Goal: Information Seeking & Learning: Find specific fact

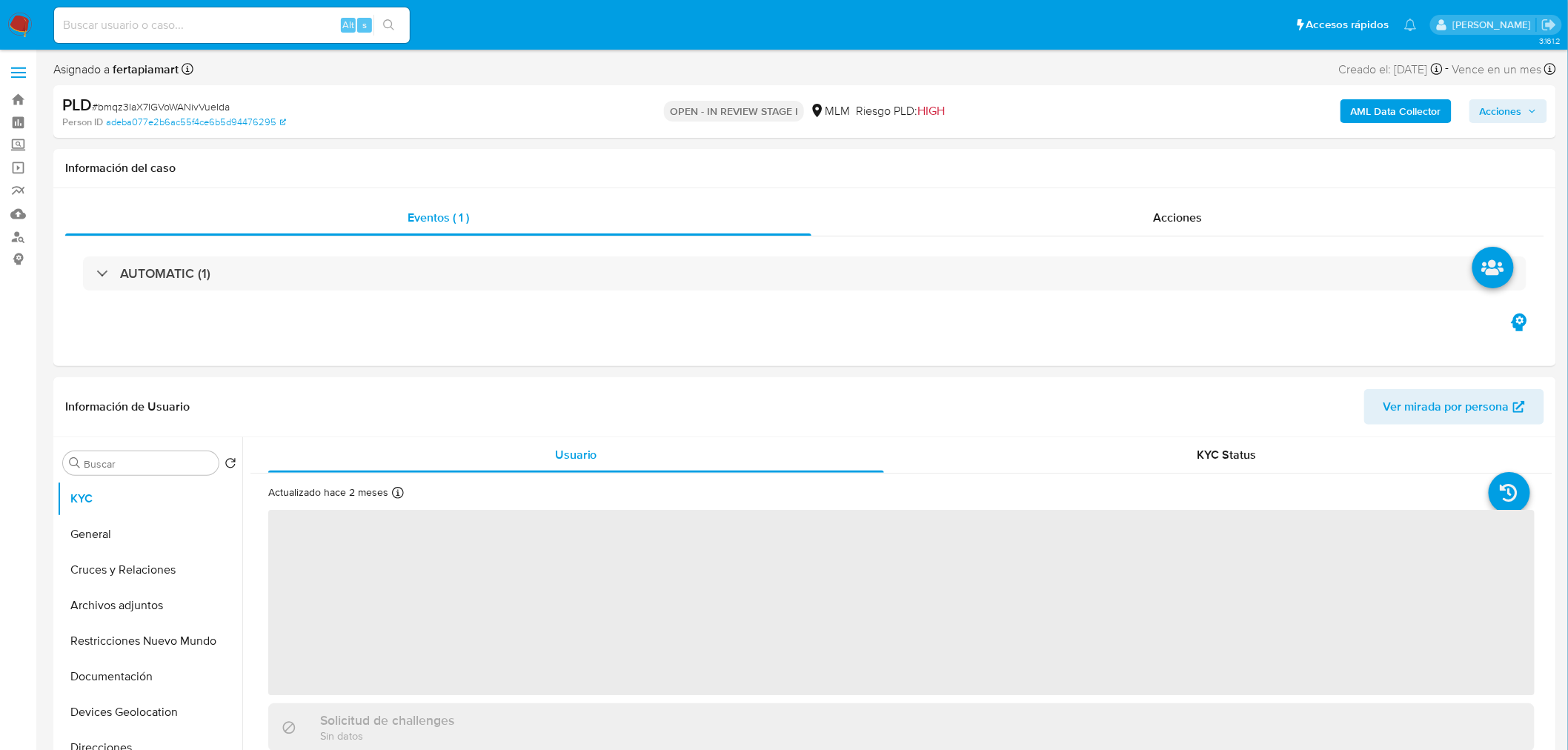
select select "10"
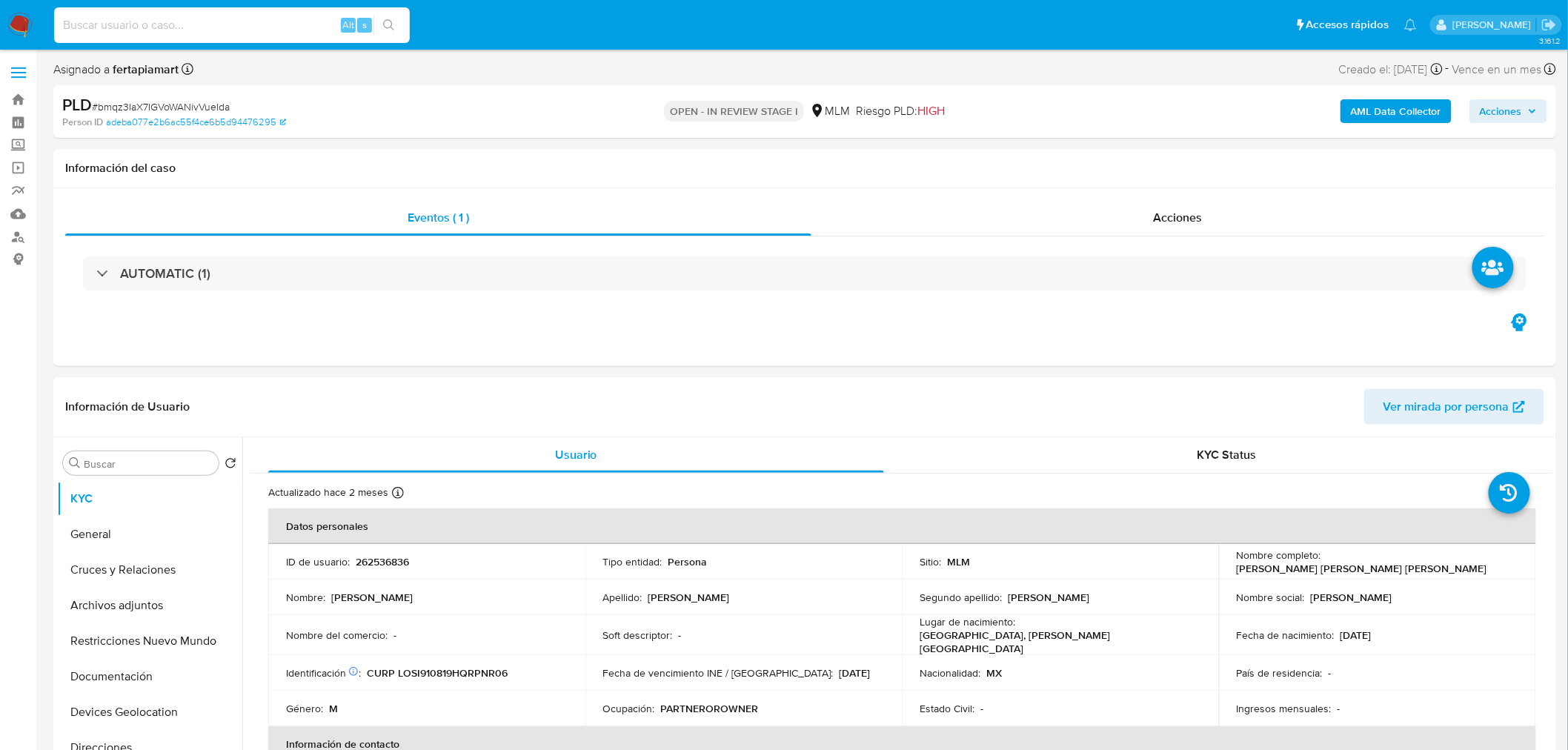
click at [231, 23] on input at bounding box center [231, 25] width 356 height 20
paste input "[PERSON_NAME] [PERSON_NAME] [PERSON_NAME]"
type input "[PERSON_NAME] [PERSON_NAME] [PERSON_NAME]"
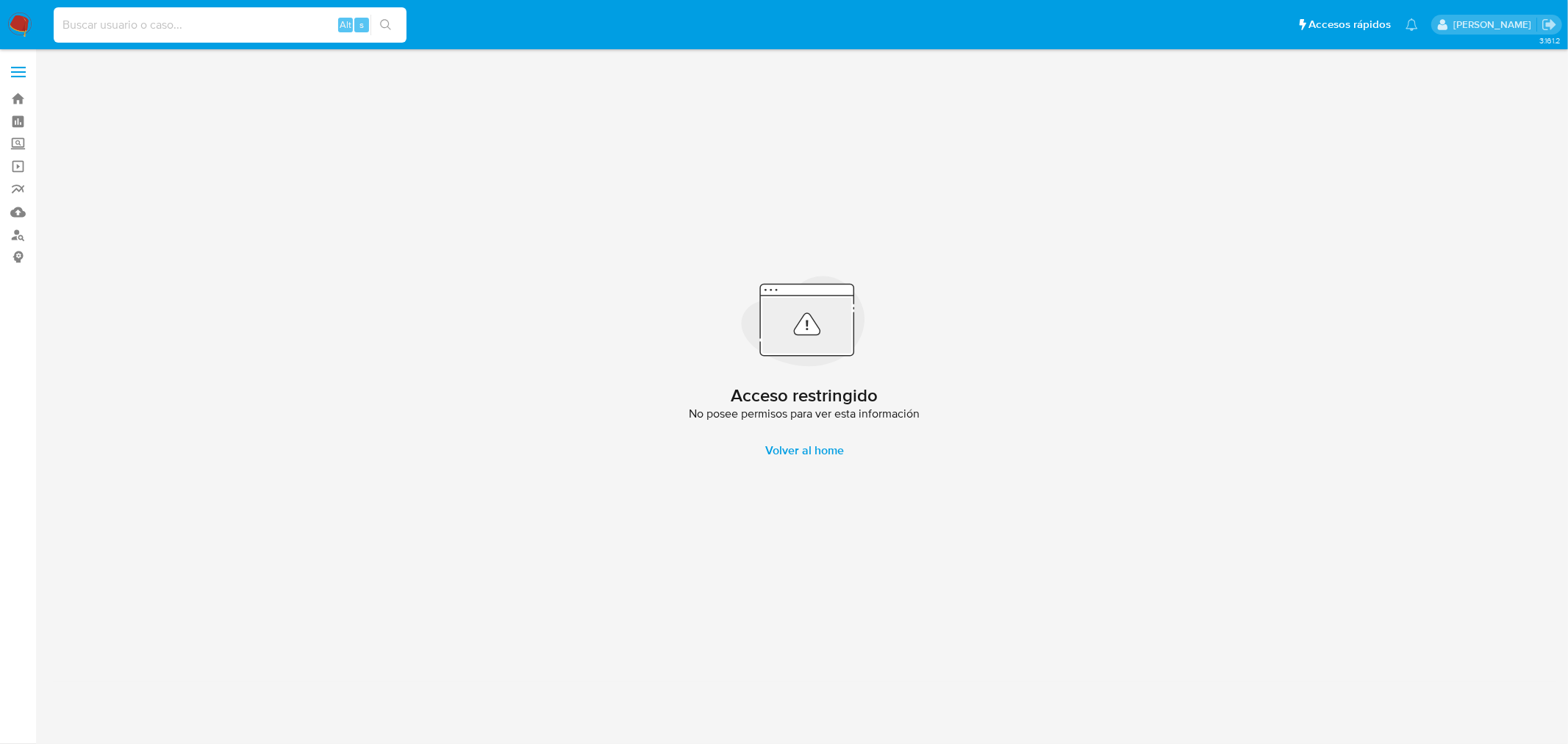
click at [229, 23] on input at bounding box center [229, 25] width 353 height 19
click at [27, 30] on img at bounding box center [20, 25] width 25 height 25
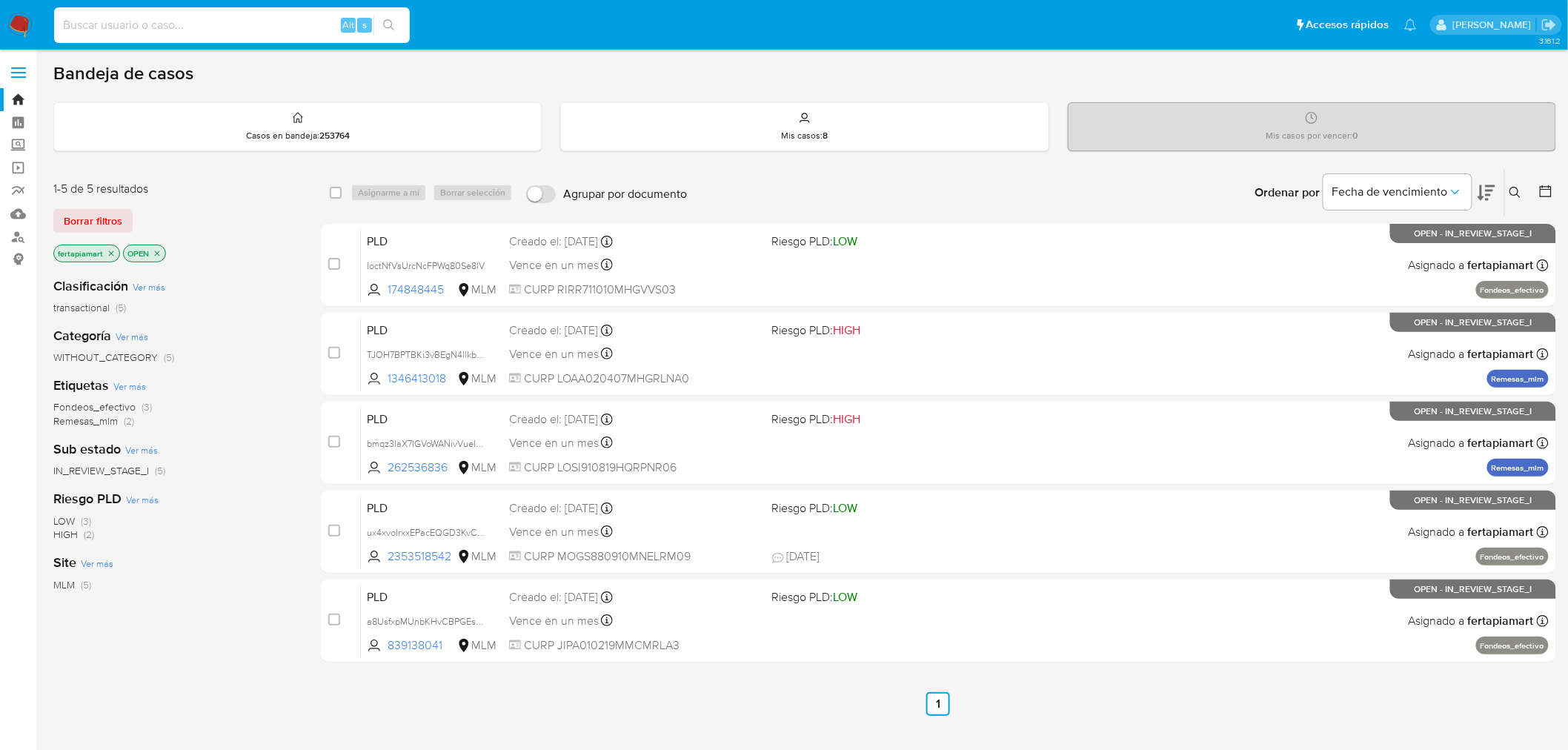
click at [130, 31] on input at bounding box center [231, 25] width 356 height 20
paste input "[PERSON_NAME] [PERSON_NAME] [PERSON_NAME]"
type input "[PERSON_NAME] [PERSON_NAME] [PERSON_NAME]"
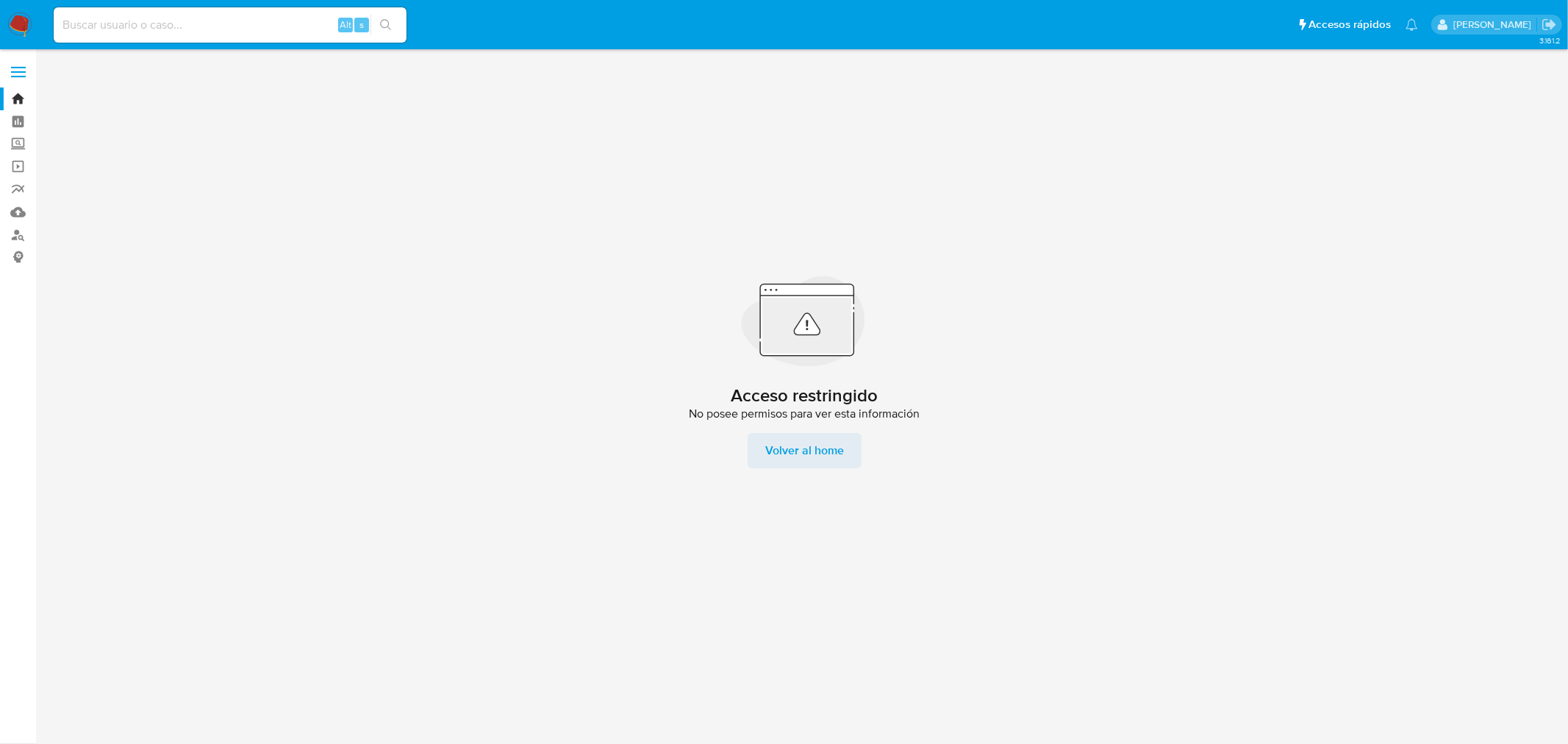
click at [788, 442] on span "Volver al home" at bounding box center [804, 451] width 78 height 35
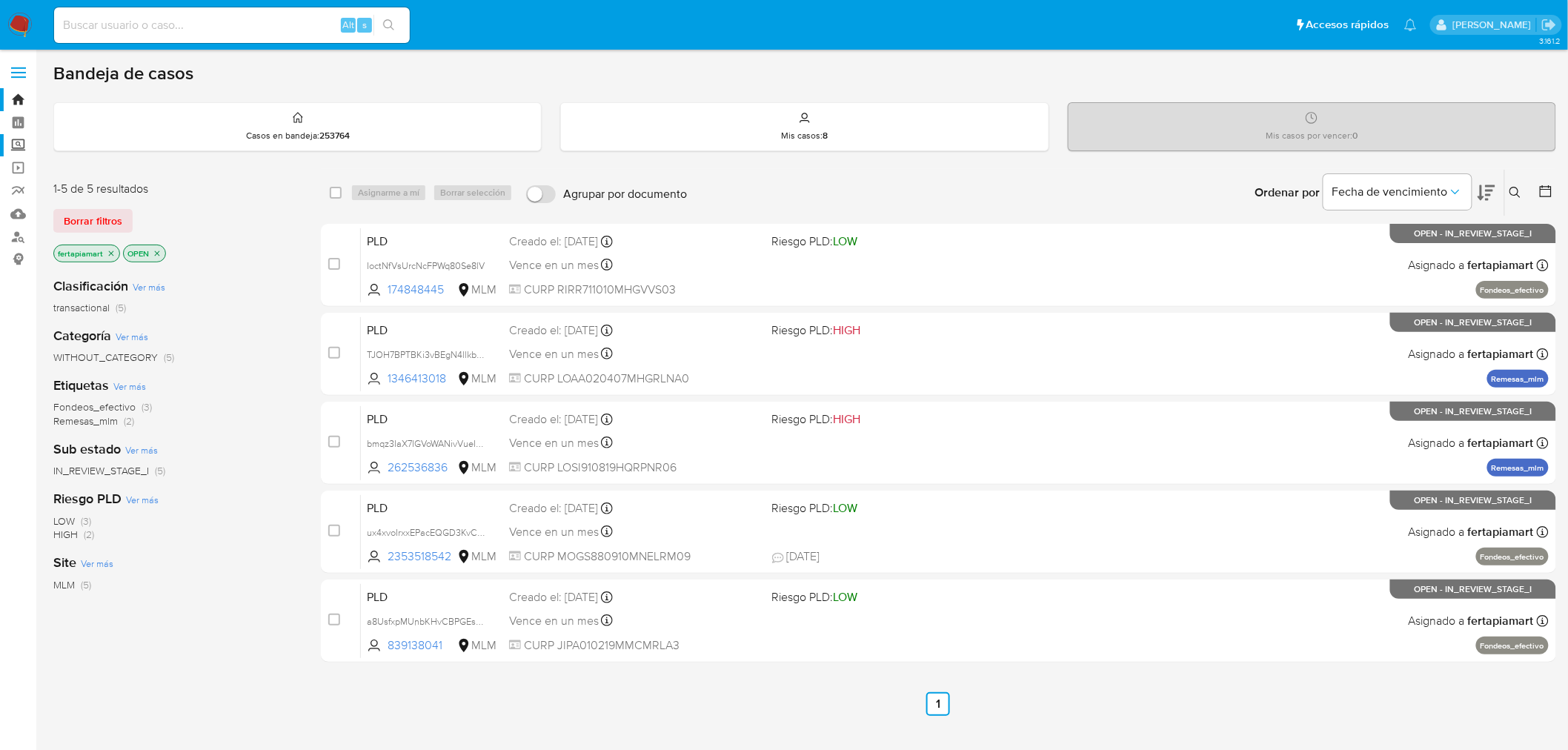
click at [14, 149] on label "Screening" at bounding box center [88, 146] width 176 height 23
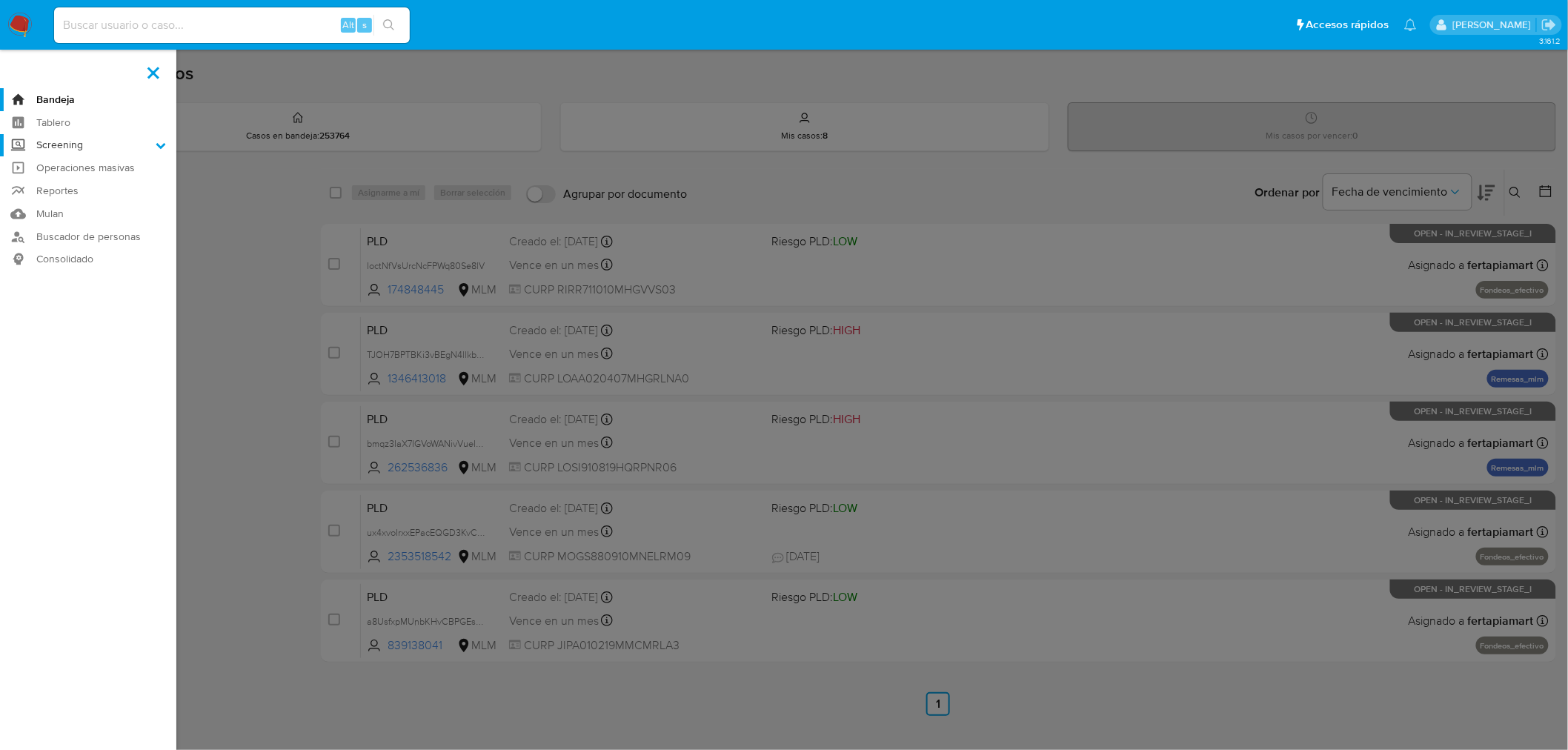
click at [0, 0] on input "Screening" at bounding box center [0, 0] width 0 height 0
click at [92, 203] on link "Herramientas" at bounding box center [88, 203] width 176 height 19
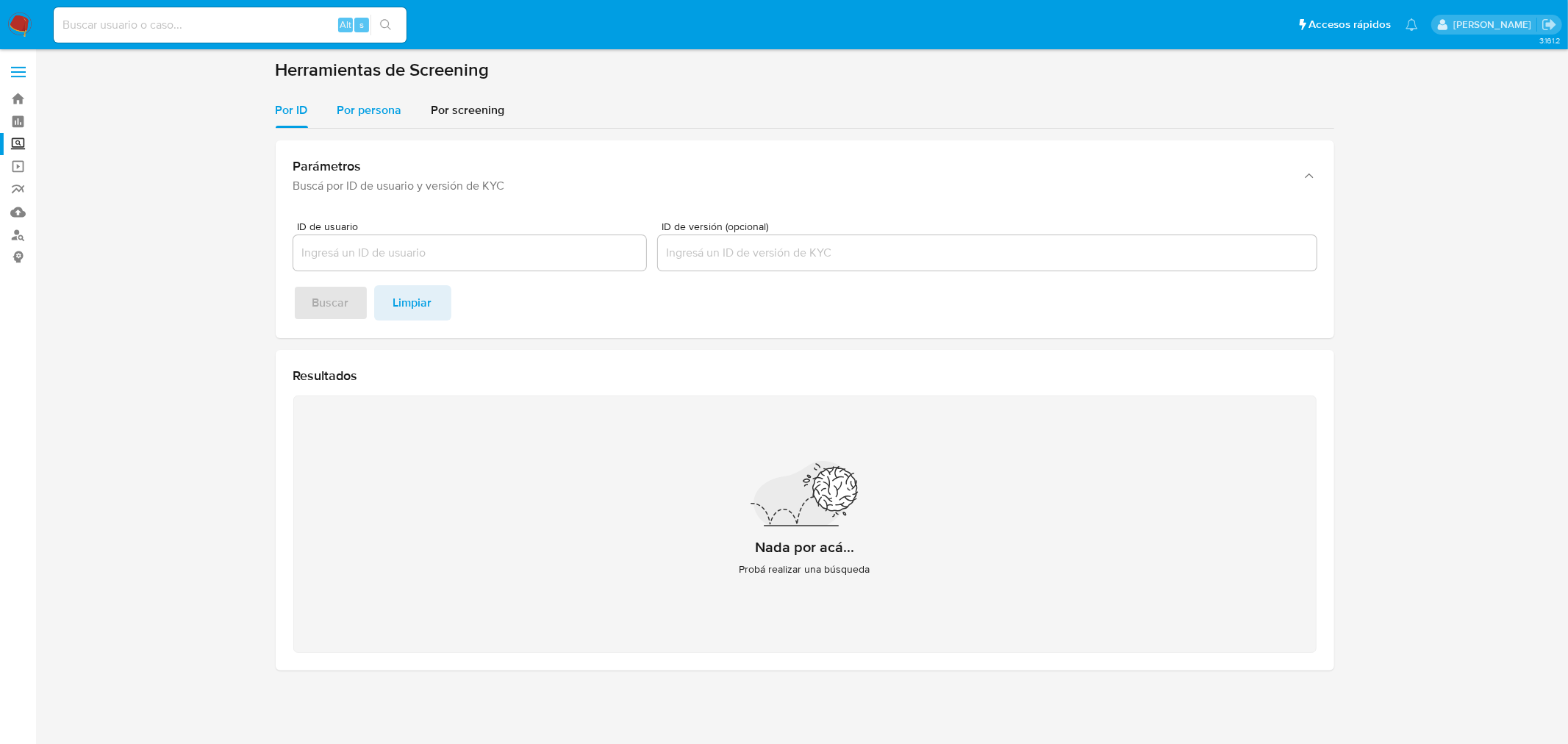
click at [384, 102] on span "Por persona" at bounding box center [370, 109] width 65 height 16
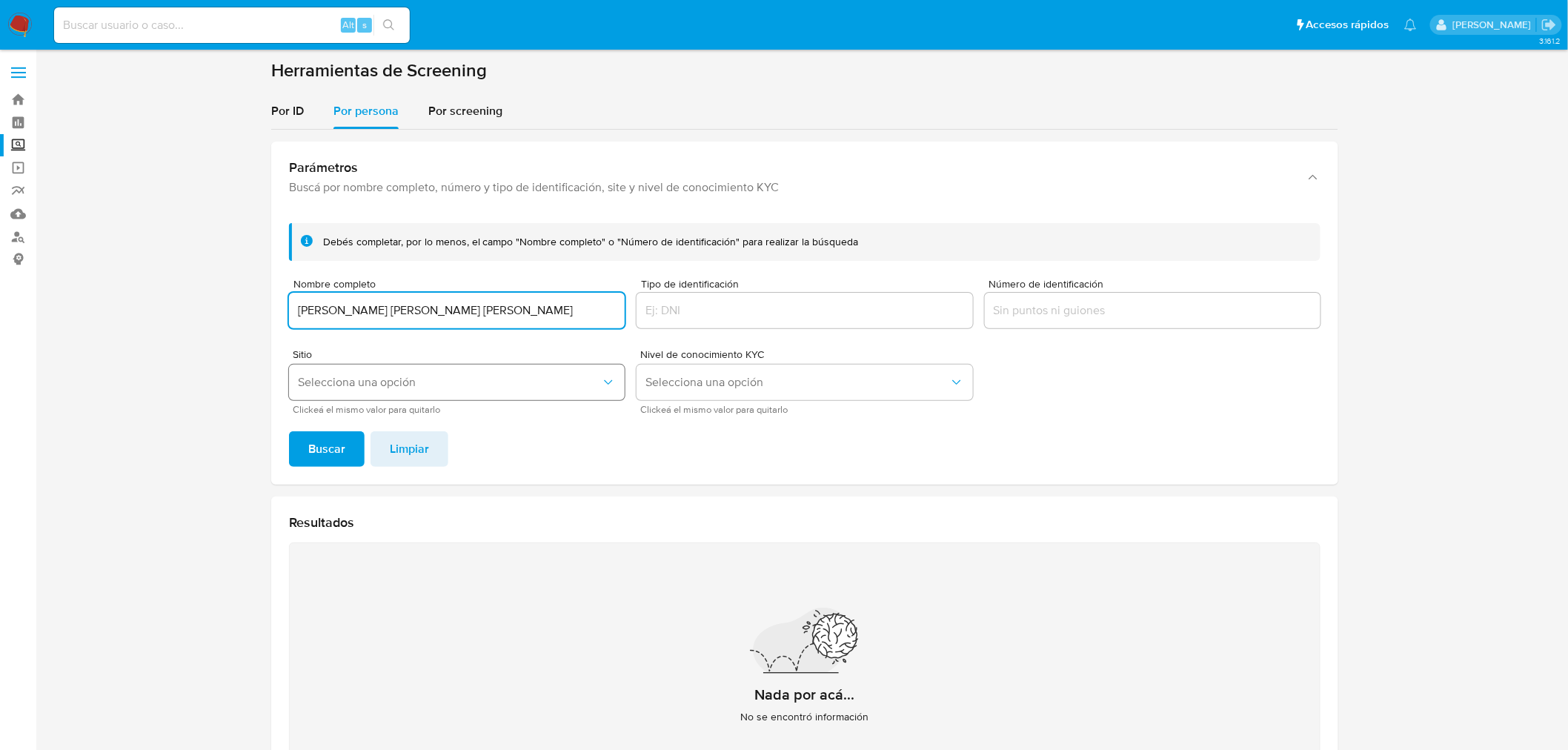
type input "[PERSON_NAME] [PERSON_NAME] [PERSON_NAME]"
click at [595, 375] on span "Selecciona una opción" at bounding box center [450, 382] width 303 height 15
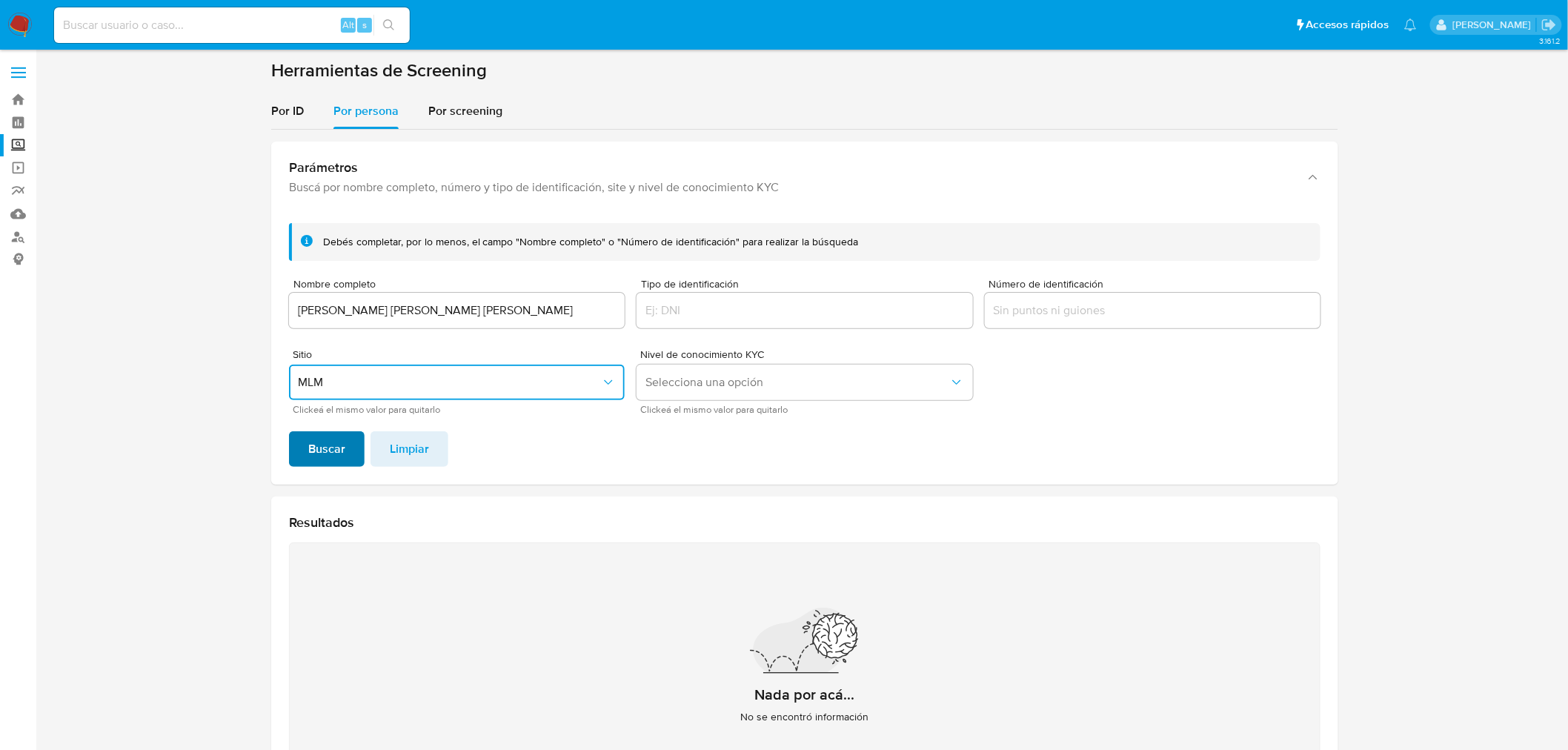
click at [337, 450] on span "Buscar" at bounding box center [327, 449] width 37 height 32
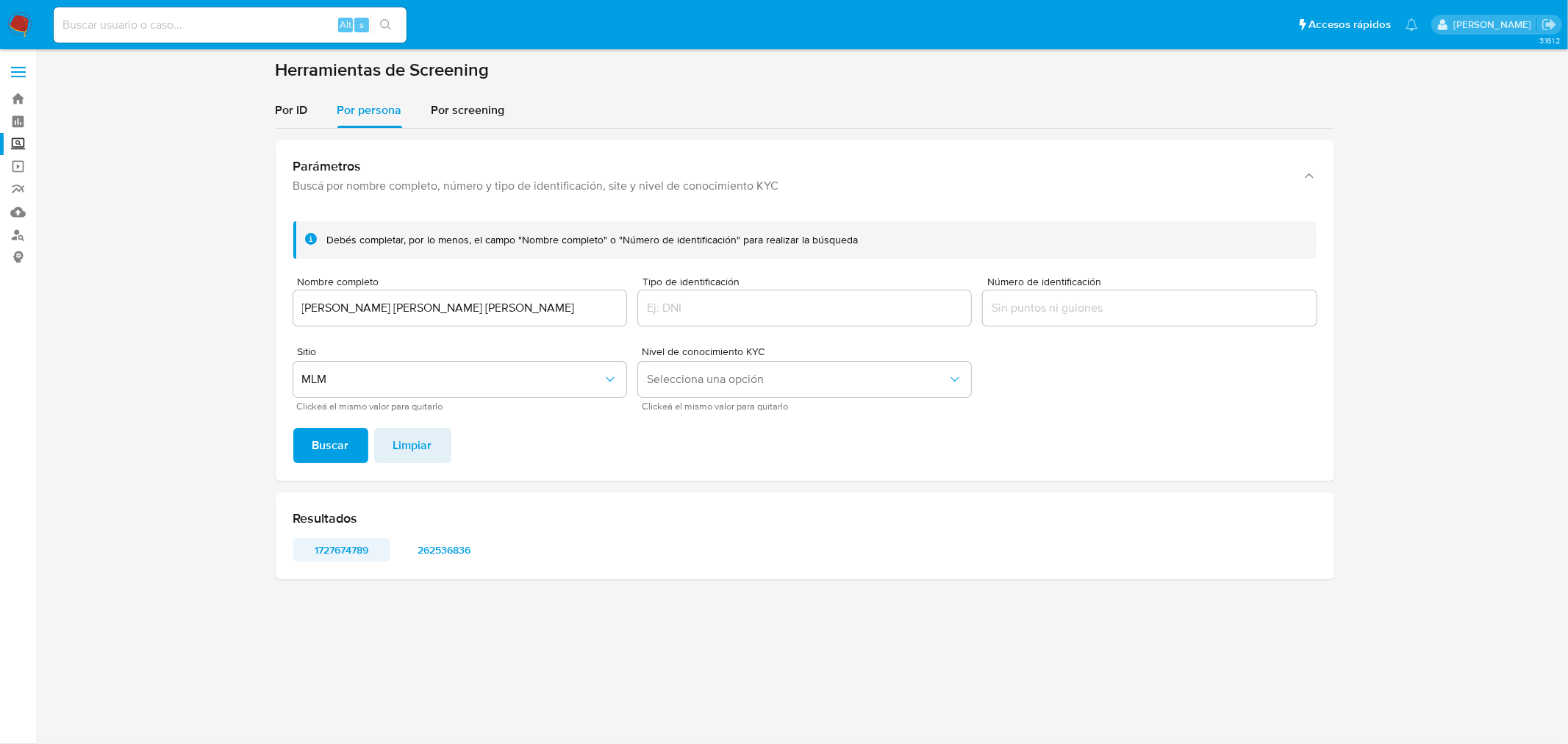
click at [349, 552] on span "1727674789" at bounding box center [341, 550] width 76 height 20
click at [179, 10] on div "Alt s" at bounding box center [229, 25] width 353 height 35
click at [141, 29] on input at bounding box center [229, 25] width 353 height 19
paste input "262536836"
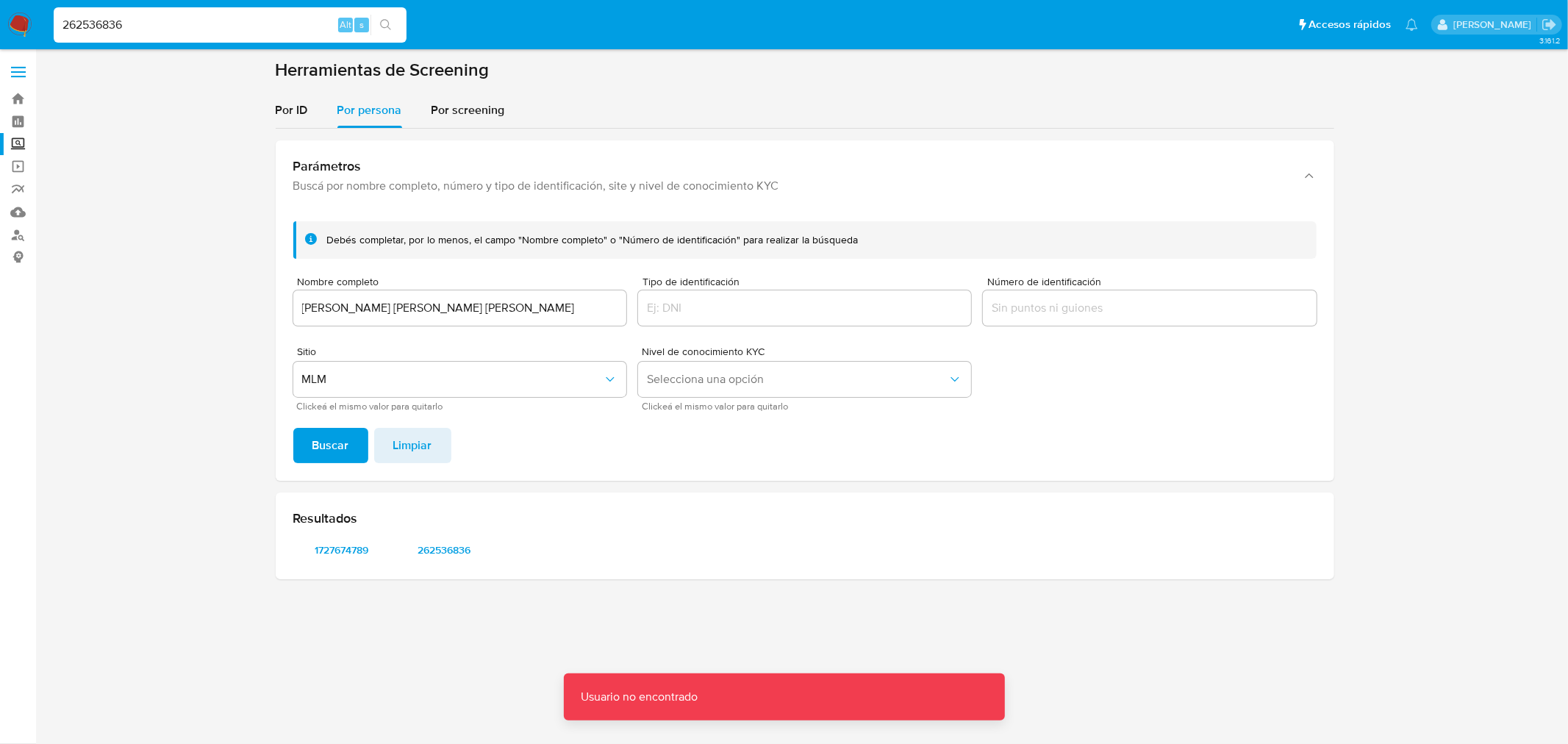
click at [141, 29] on input "262536836" at bounding box center [229, 25] width 353 height 19
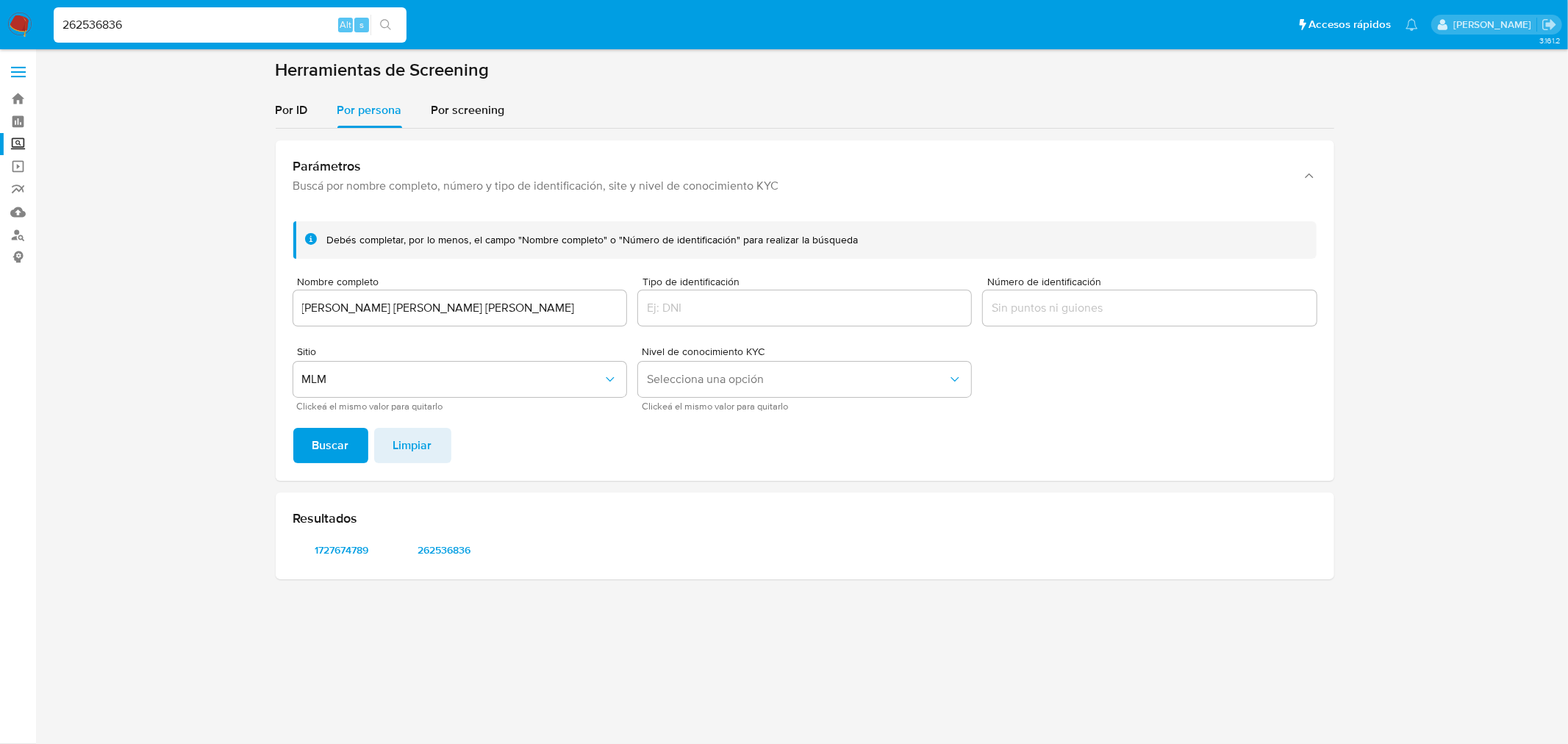
type input "262536836"
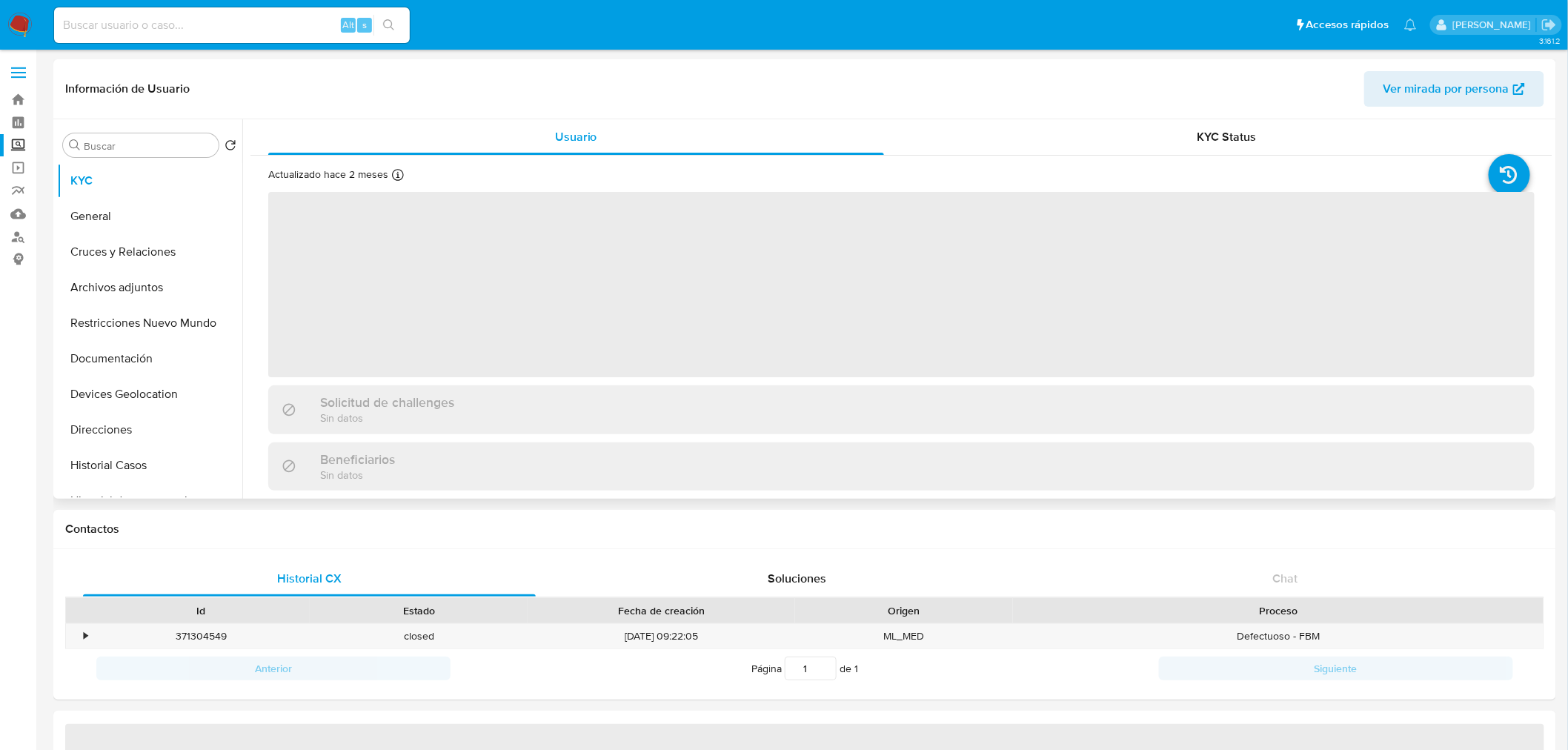
select select "10"
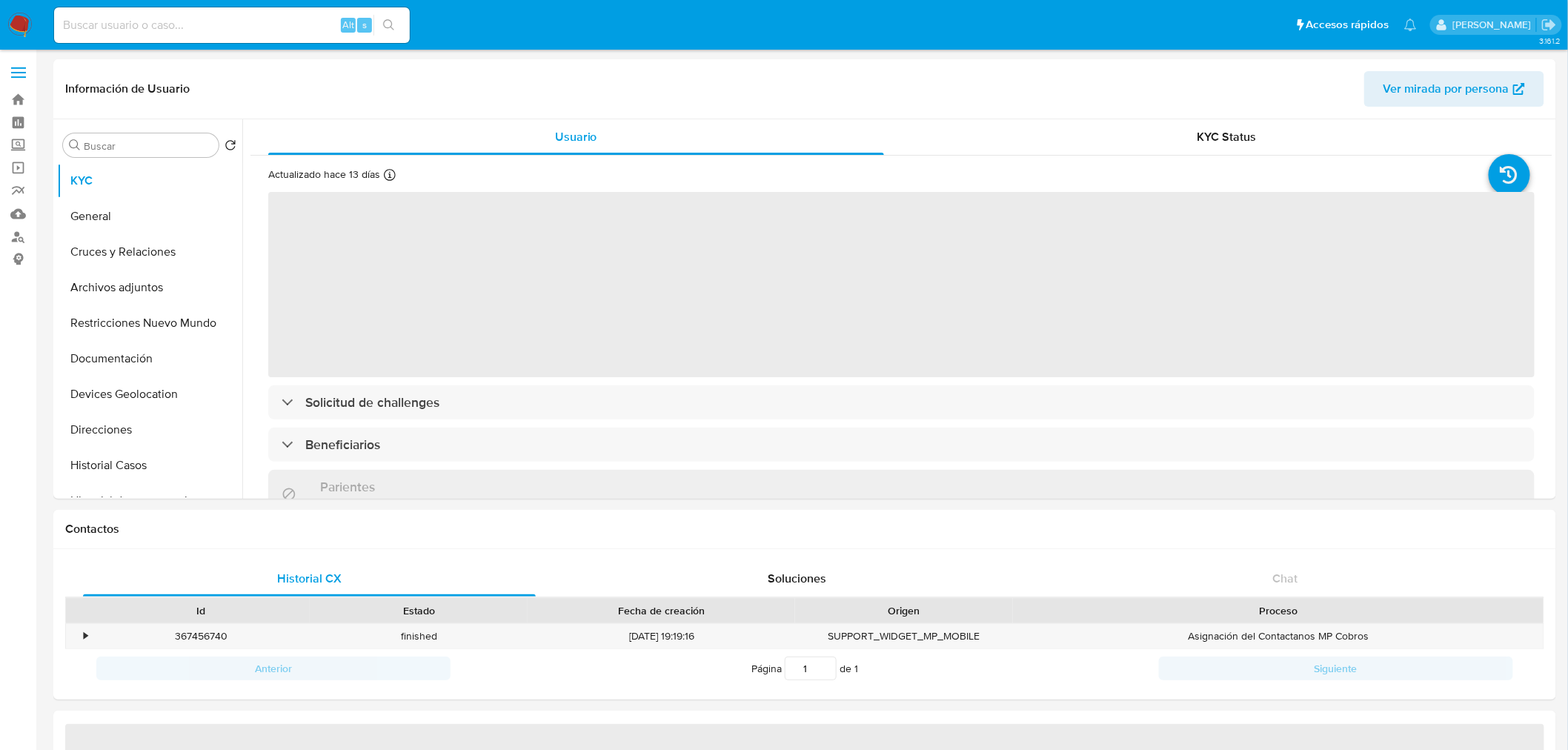
select select "10"
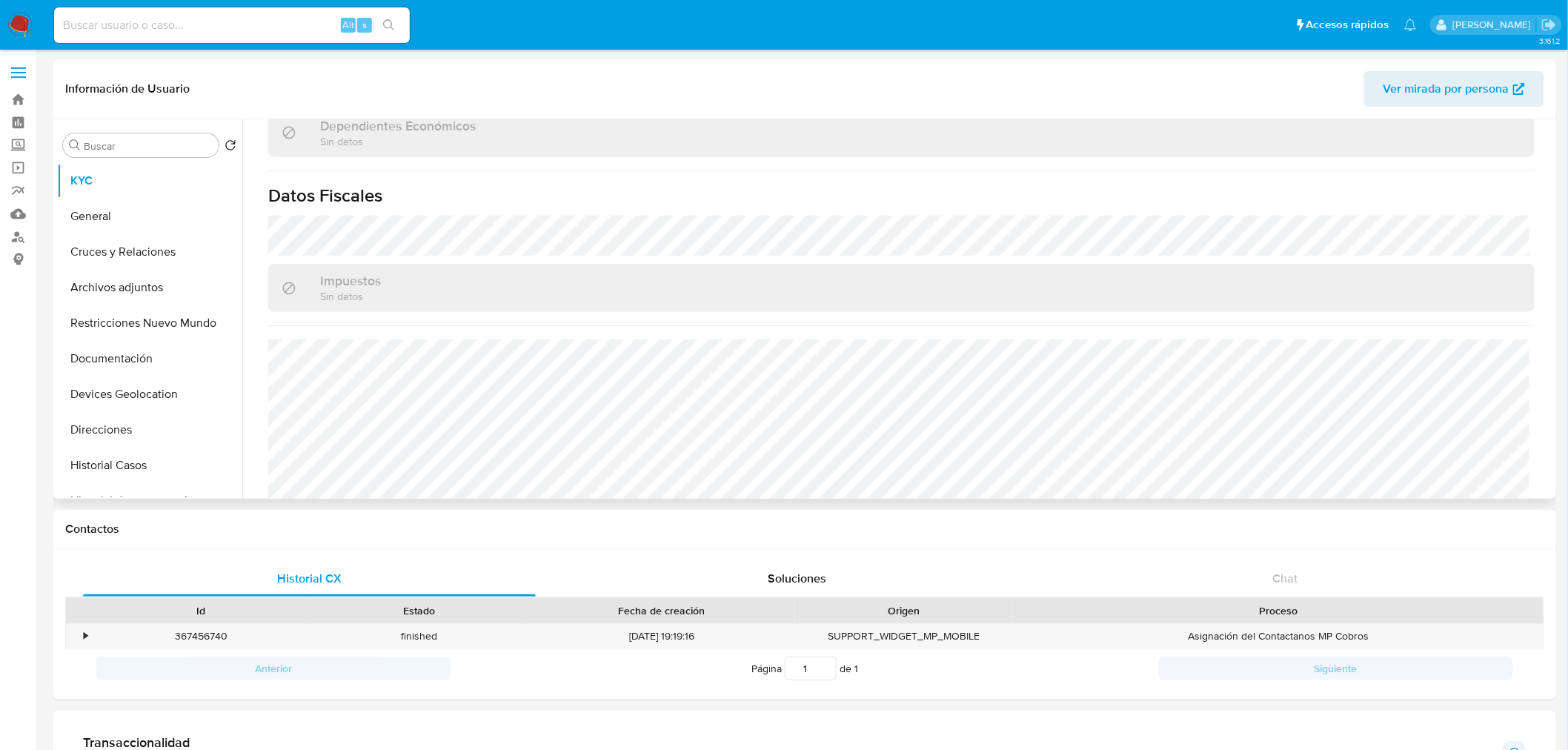
scroll to position [888, 0]
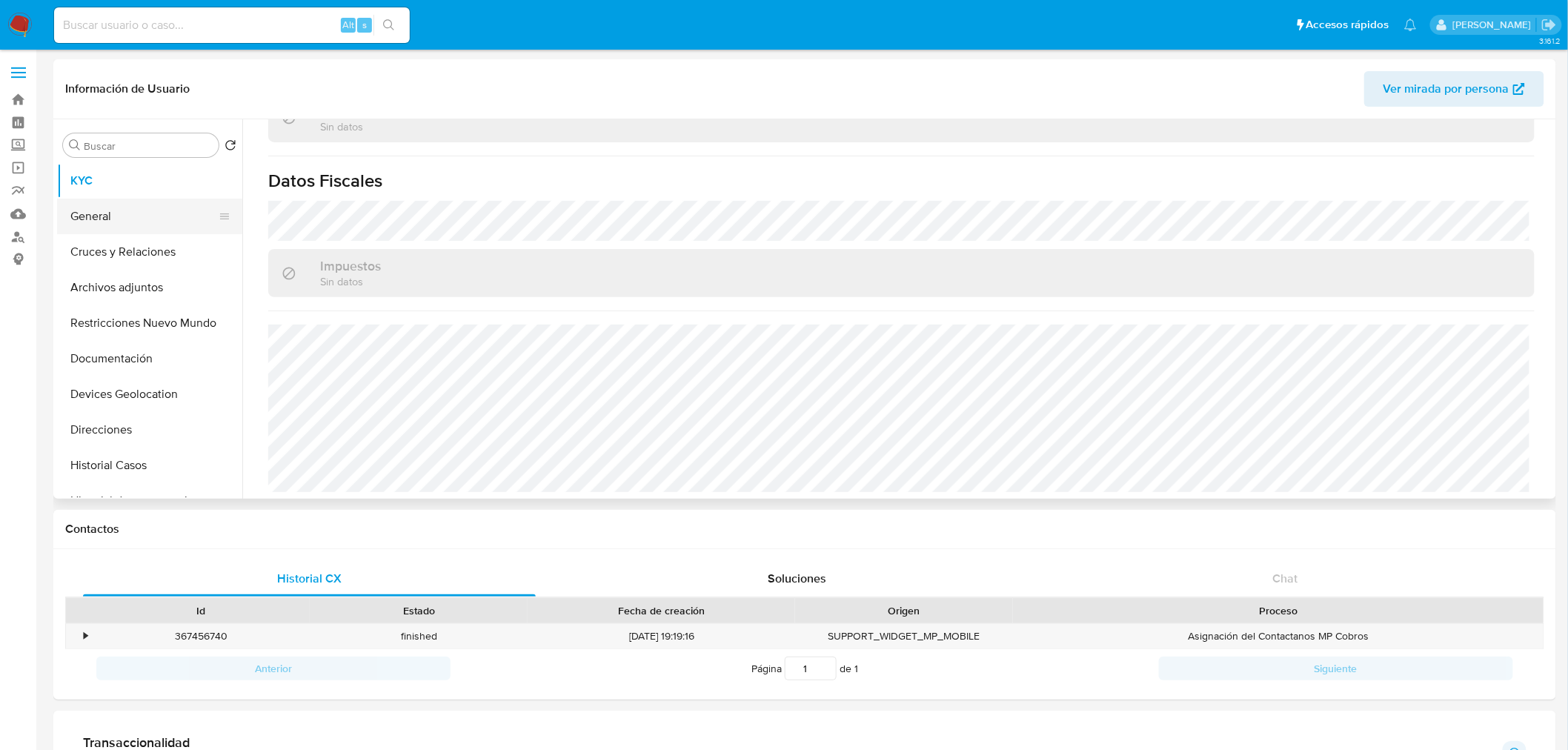
click at [151, 217] on button "General" at bounding box center [144, 217] width 174 height 35
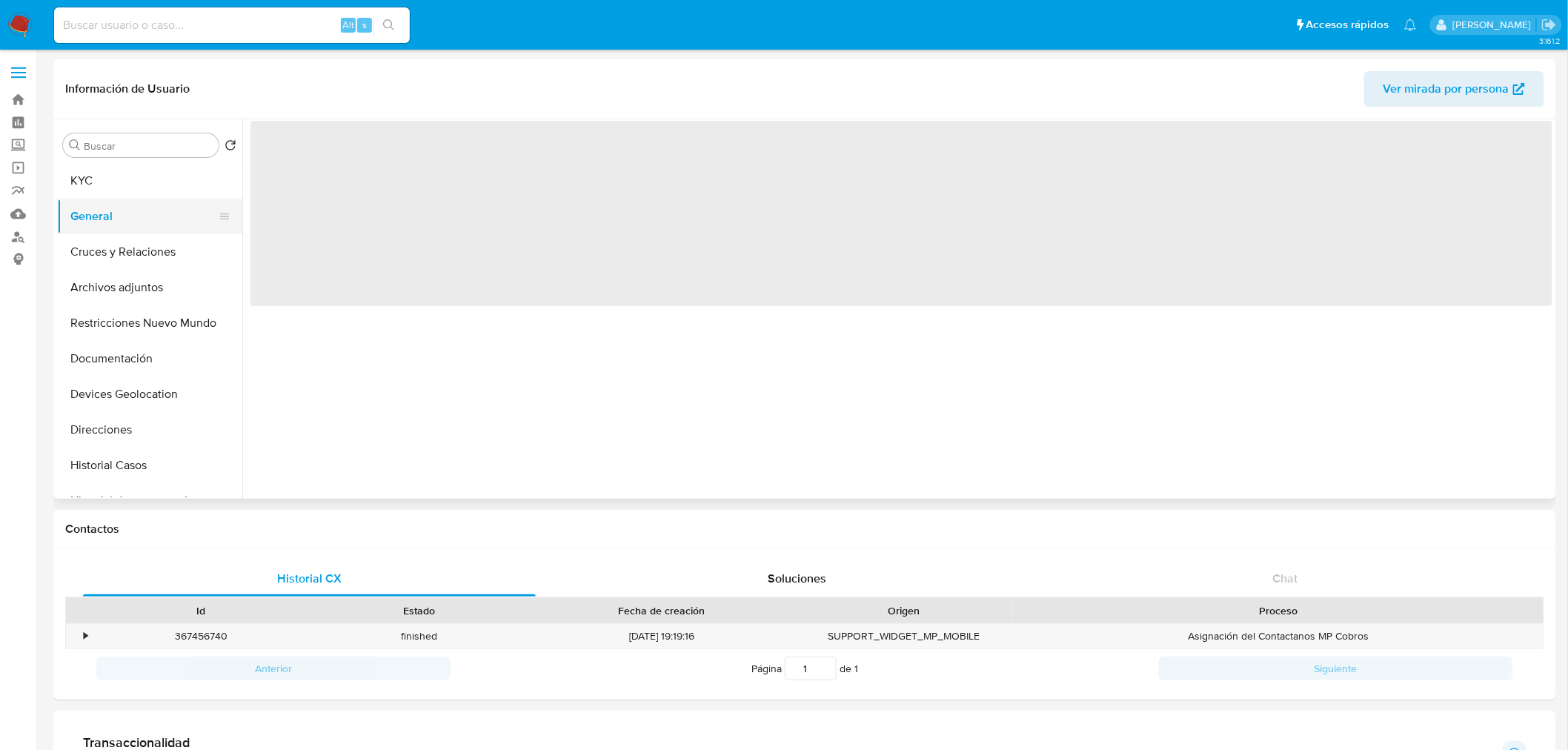
scroll to position [0, 0]
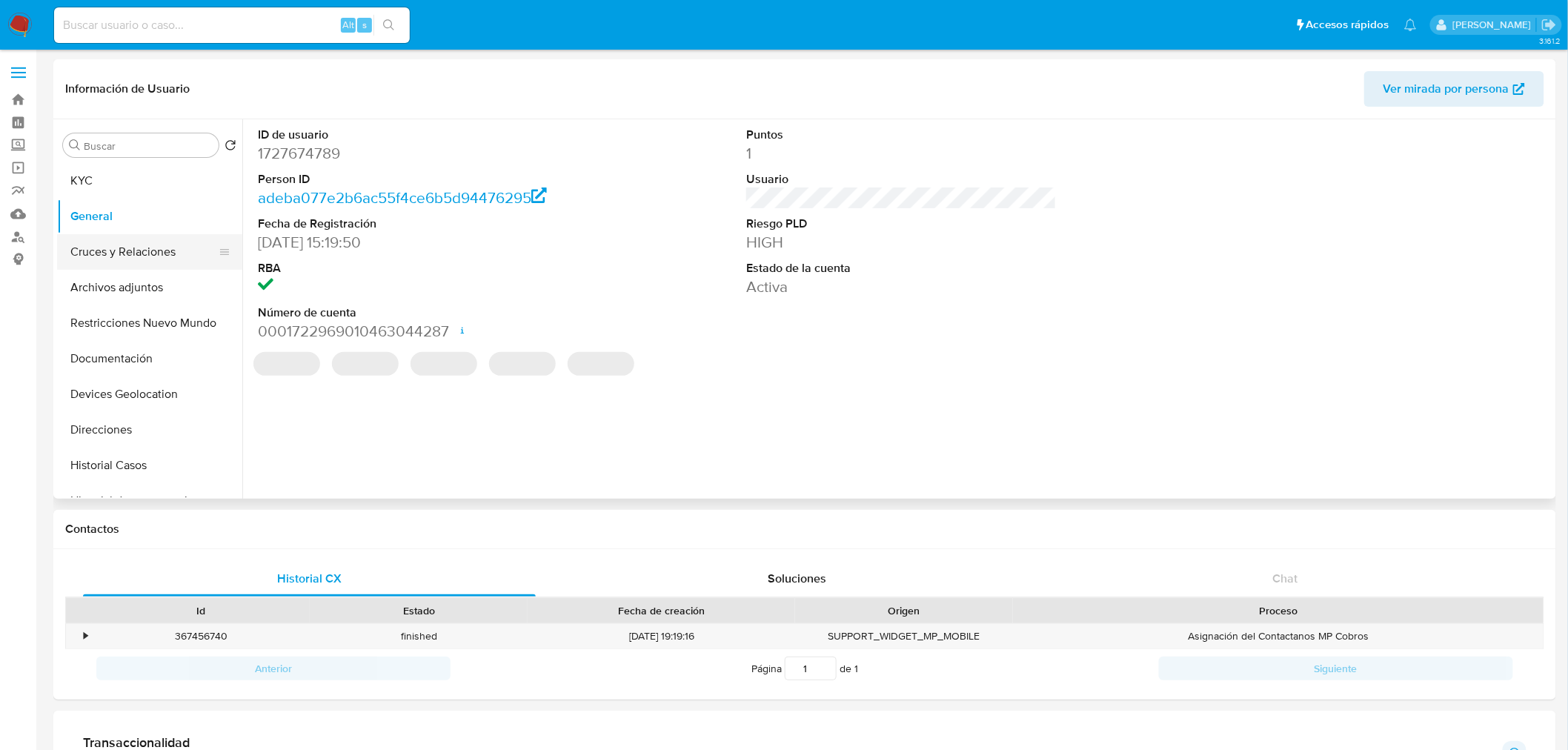
click at [149, 247] on button "Cruces y Relaciones" at bounding box center [144, 252] width 174 height 35
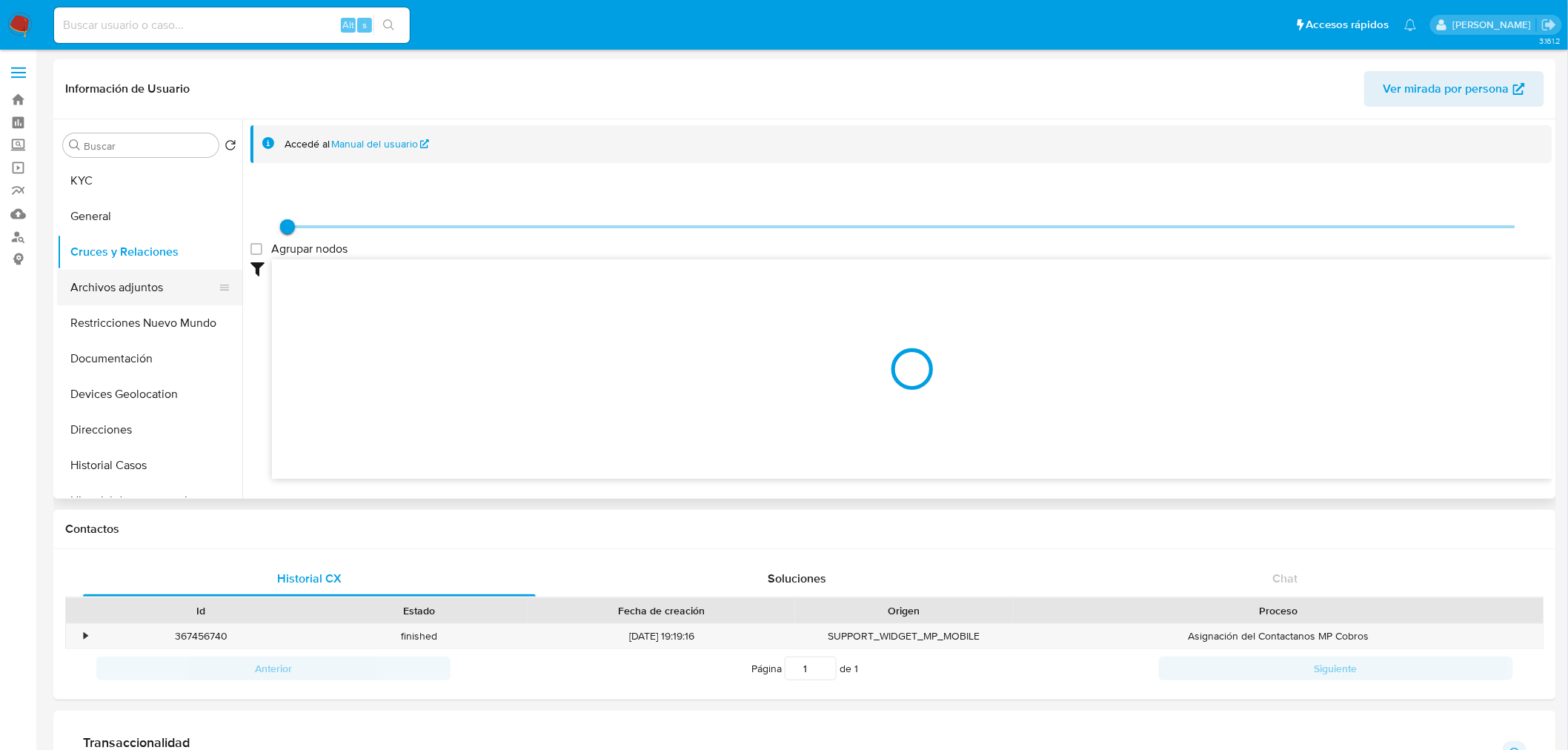
click at [137, 283] on button "Archivos adjuntos" at bounding box center [144, 288] width 174 height 35
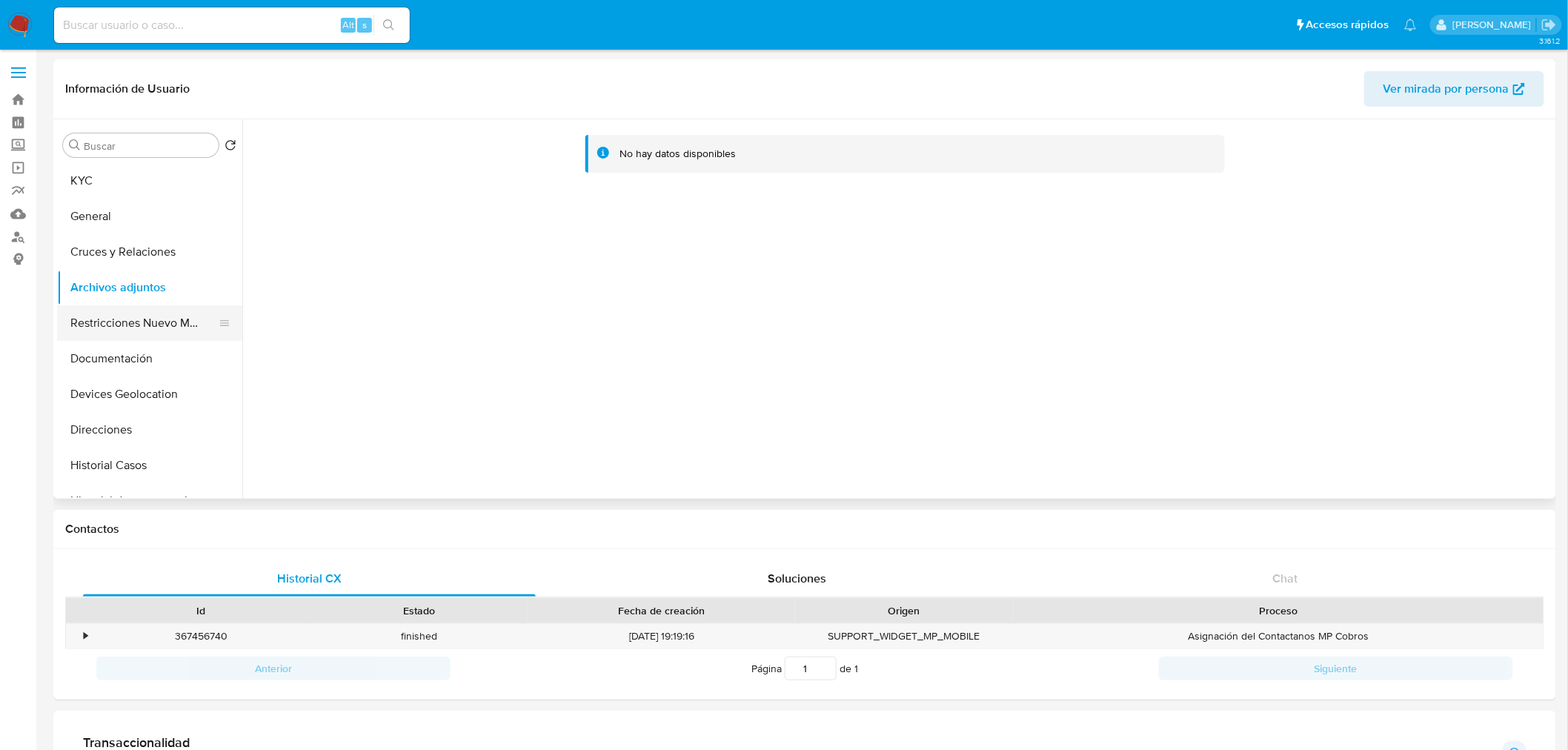
click at [137, 322] on button "Restricciones Nuevo Mundo" at bounding box center [144, 323] width 174 height 35
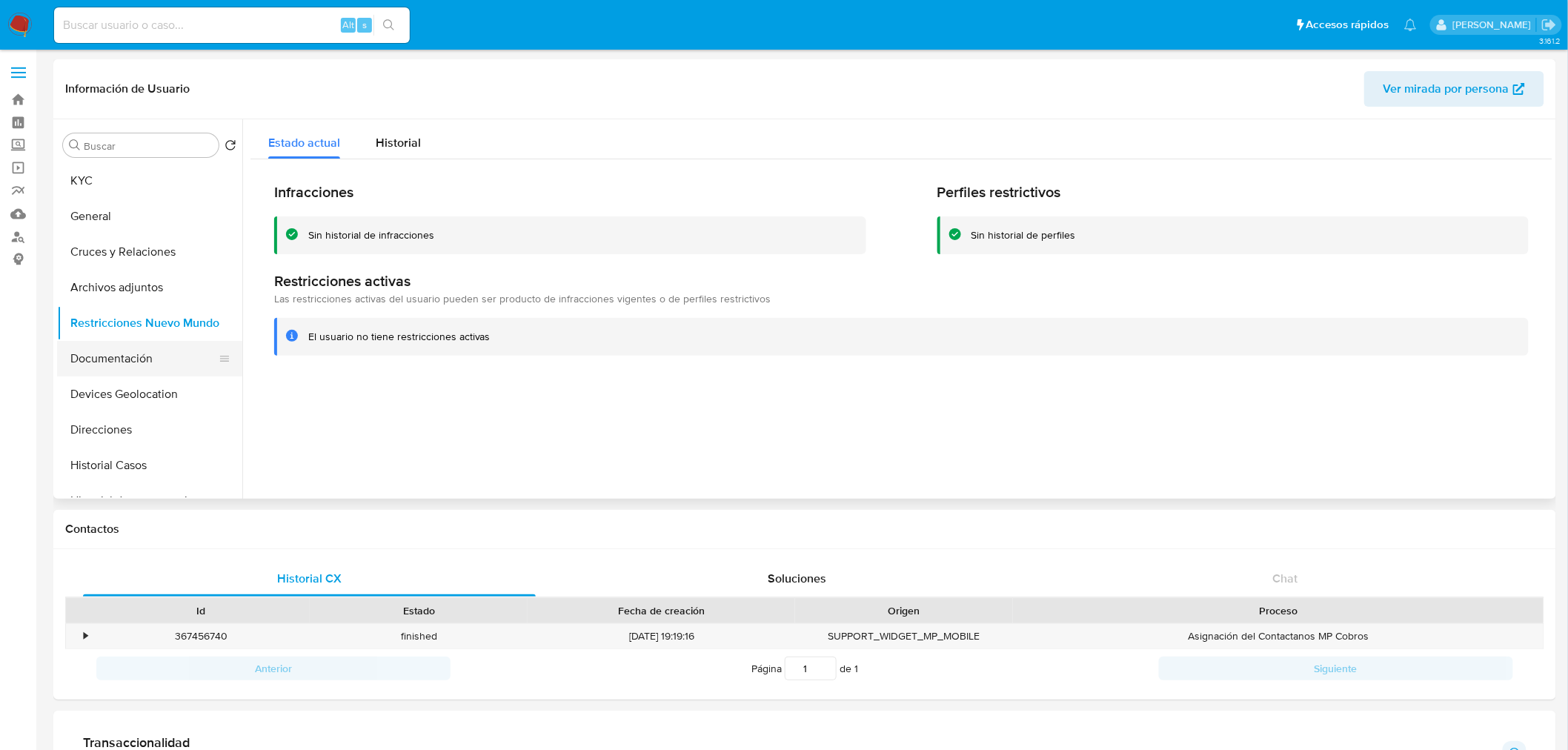
click at [117, 353] on button "Documentación" at bounding box center [144, 359] width 174 height 35
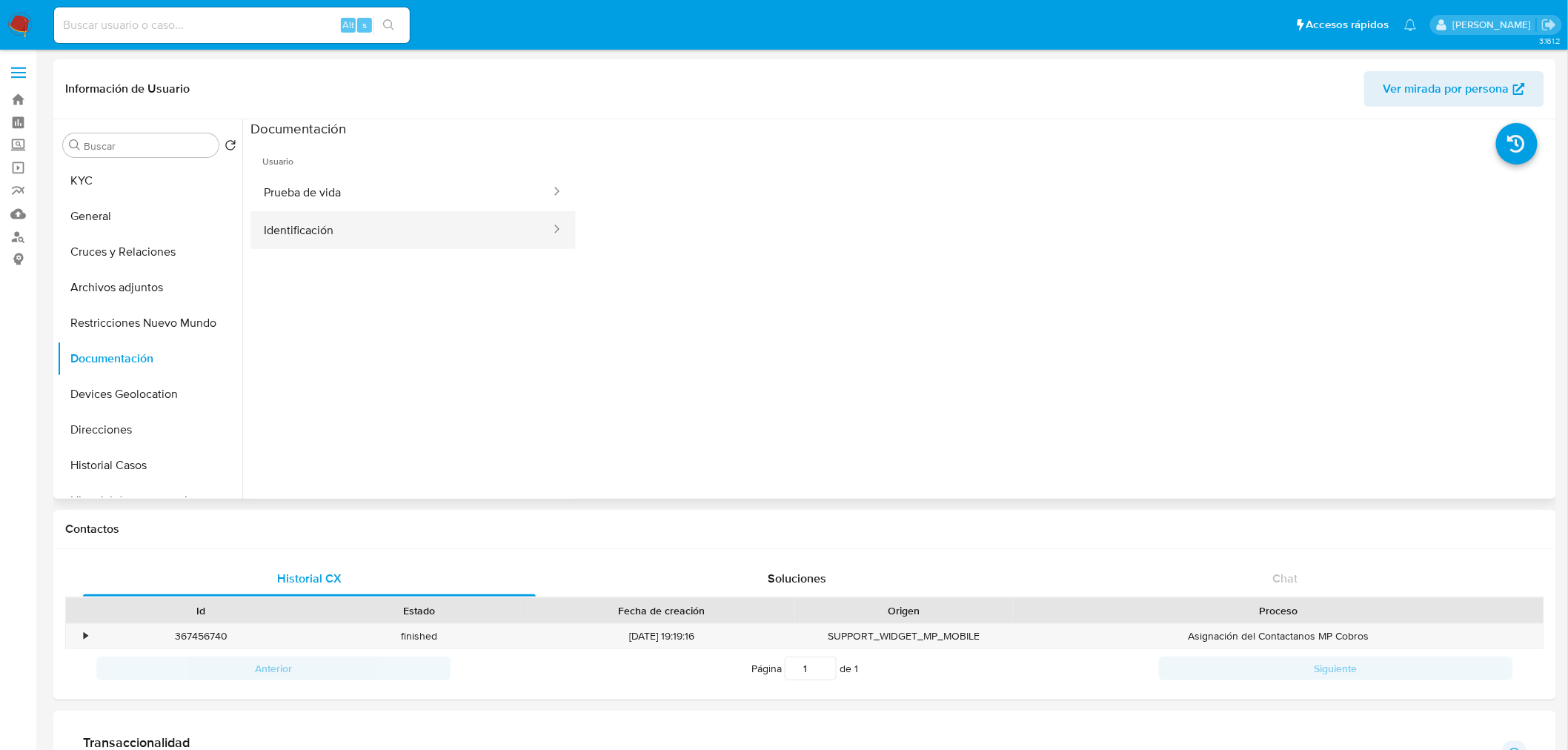
click at [294, 228] on button "Identificación" at bounding box center [401, 230] width 301 height 38
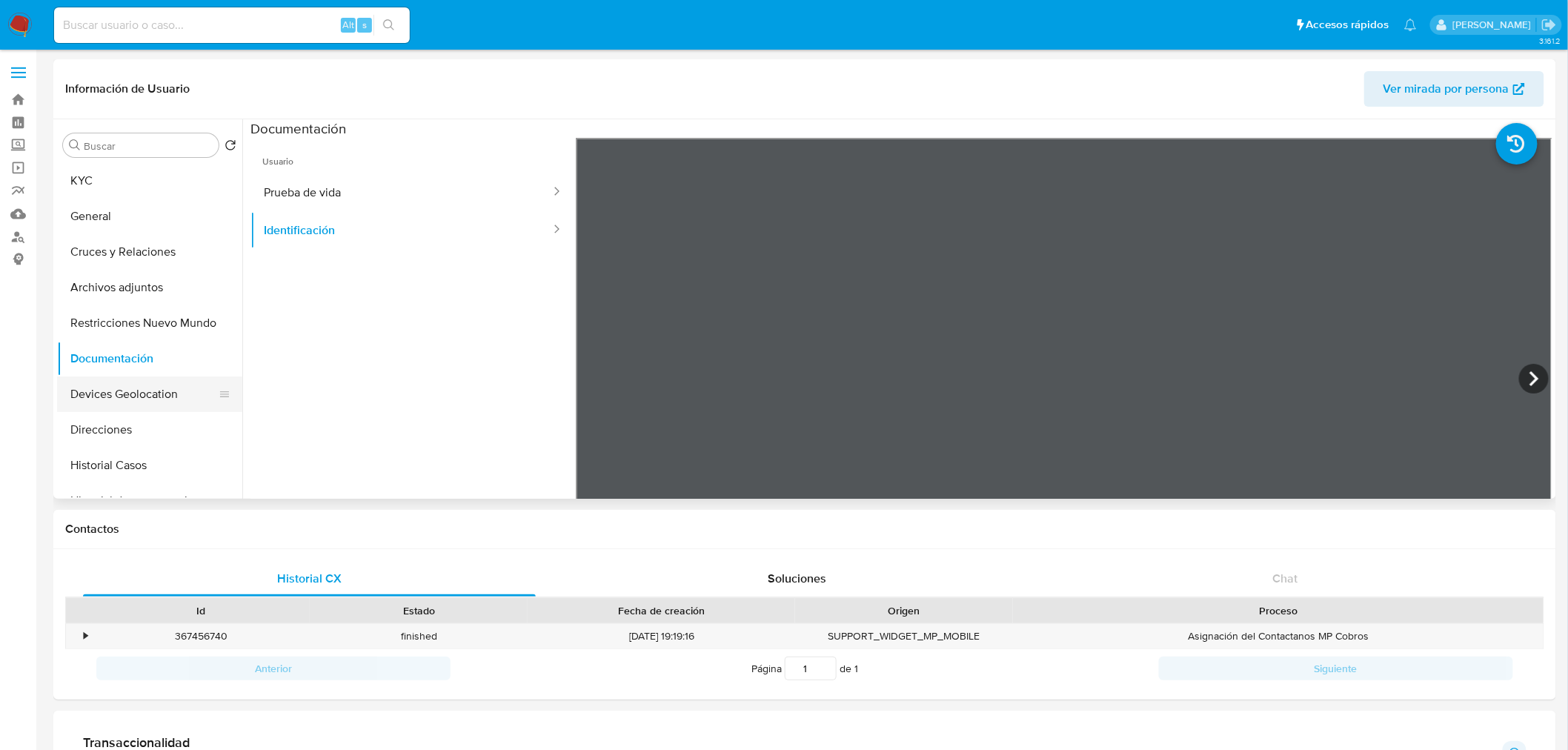
click at [153, 394] on button "Devices Geolocation" at bounding box center [144, 394] width 174 height 35
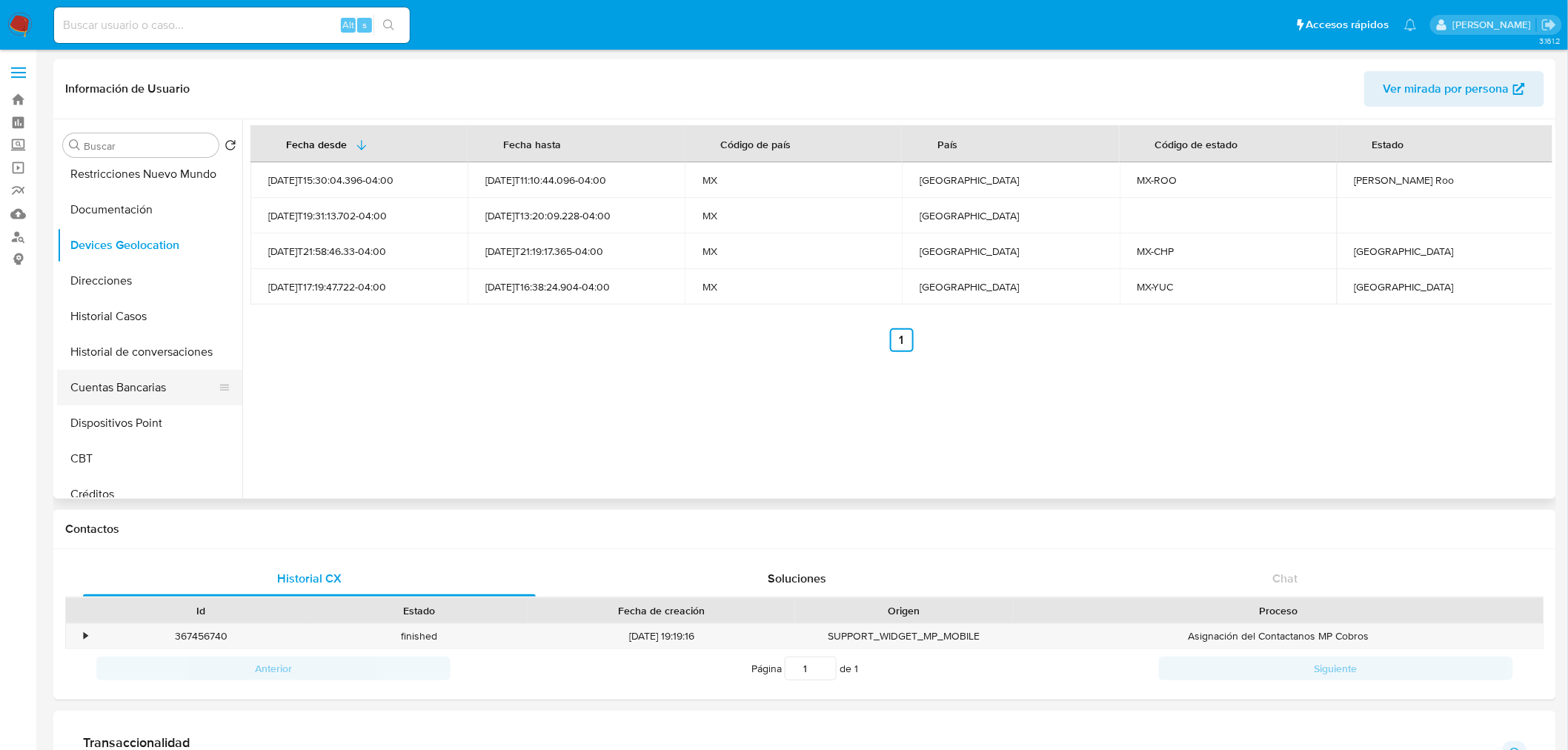
scroll to position [148, 0]
click at [139, 342] on button "Historial de conversaciones" at bounding box center [144, 352] width 174 height 35
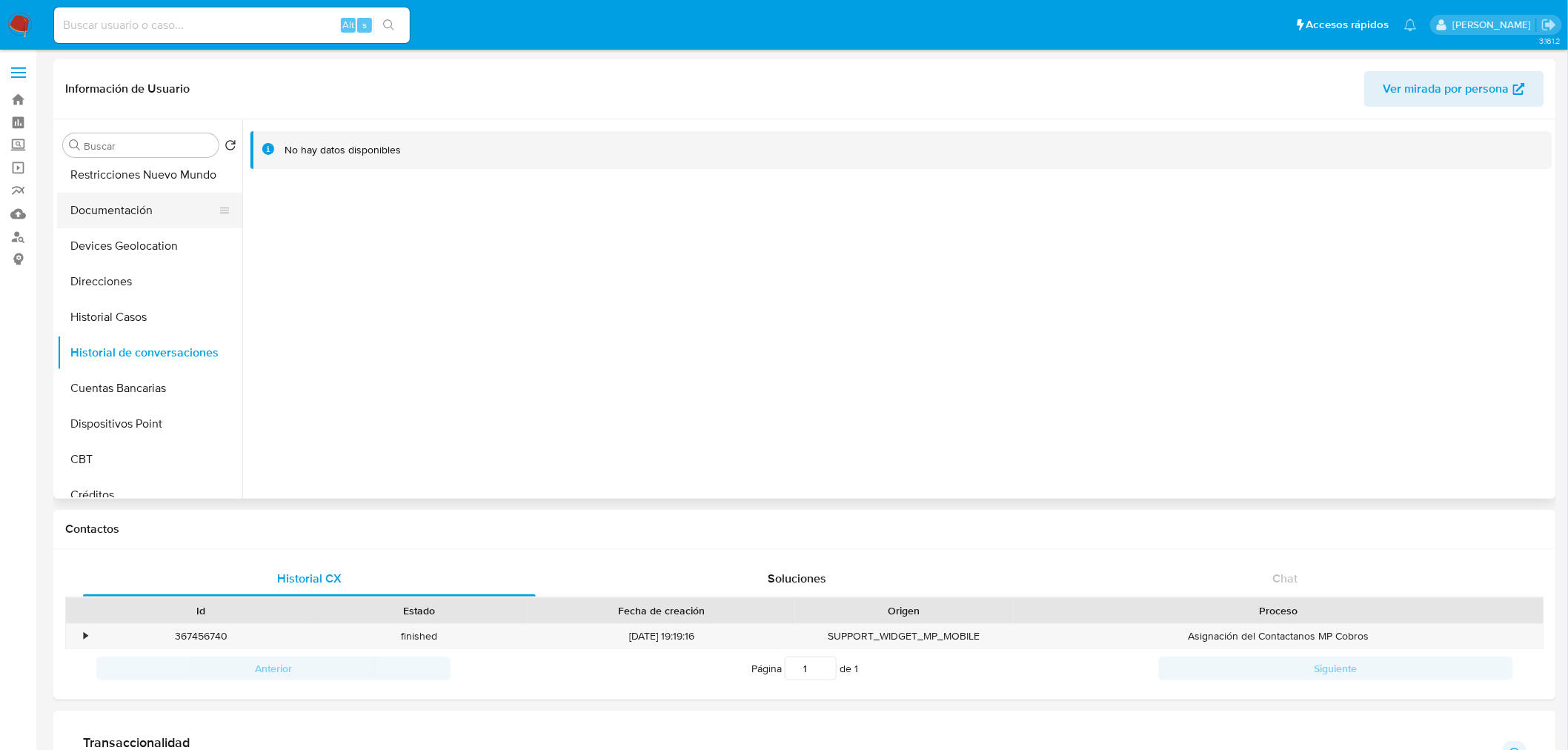
scroll to position [0, 0]
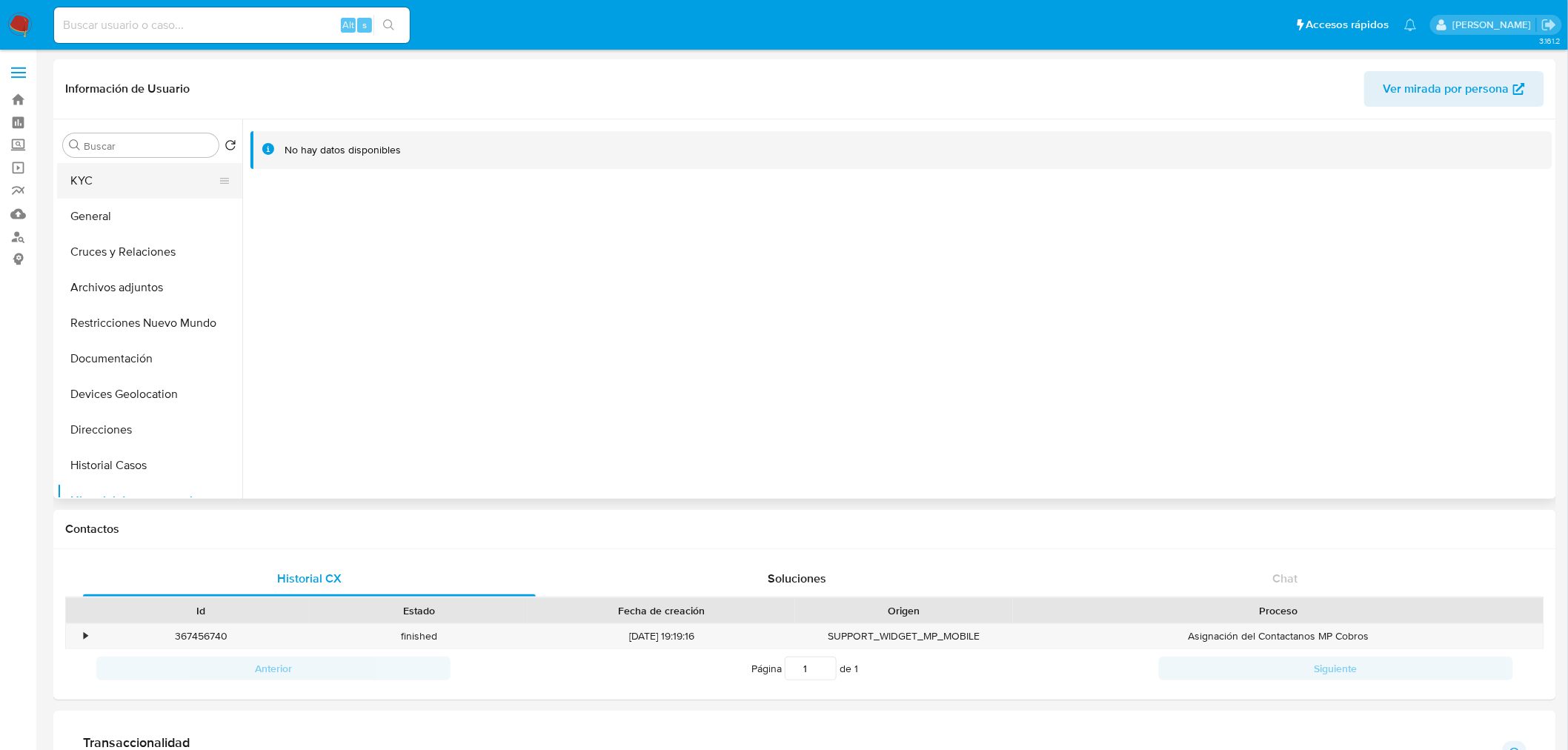
click at [106, 181] on button "KYC" at bounding box center [144, 180] width 174 height 35
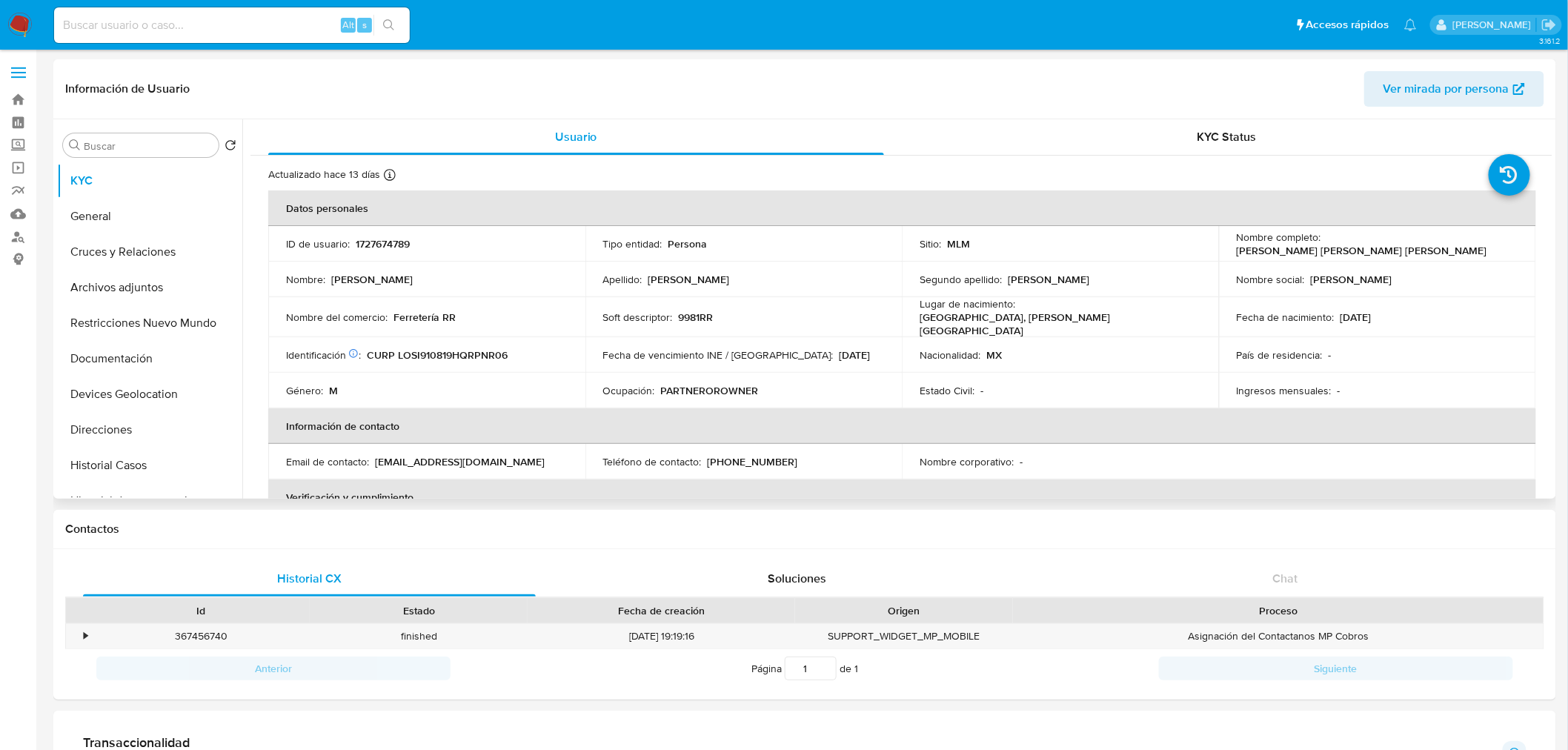
click at [382, 246] on p "1727674789" at bounding box center [382, 244] width 54 height 14
copy p "1727674789"
drag, startPoint x: 456, startPoint y: 313, endPoint x: 393, endPoint y: 314, distance: 63.0
click at [393, 314] on div "Nombre del comercio : Ferretería RR" at bounding box center [426, 317] width 282 height 14
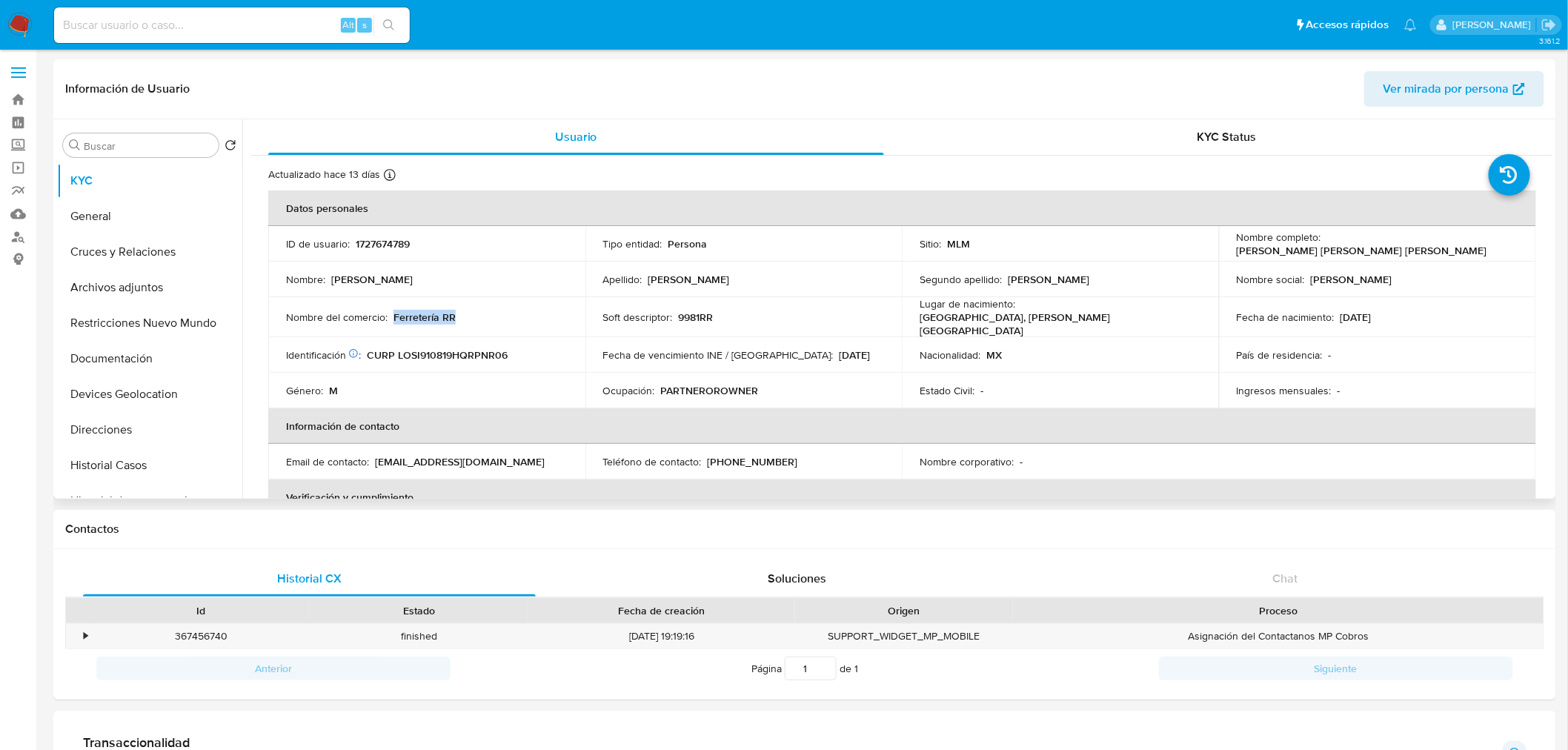
copy p "Ferretería RR"
drag, startPoint x: 512, startPoint y: 456, endPoint x: 372, endPoint y: 459, distance: 140.0
click at [372, 459] on div "Email de contacto : irvinglopez6573@gmail.com" at bounding box center [426, 462] width 282 height 14
drag, startPoint x: 775, startPoint y: 458, endPoint x: 709, endPoint y: 461, distance: 66.1
click at [709, 461] on div "Teléfono de contacto : (998) 8704218" at bounding box center [744, 462] width 282 height 14
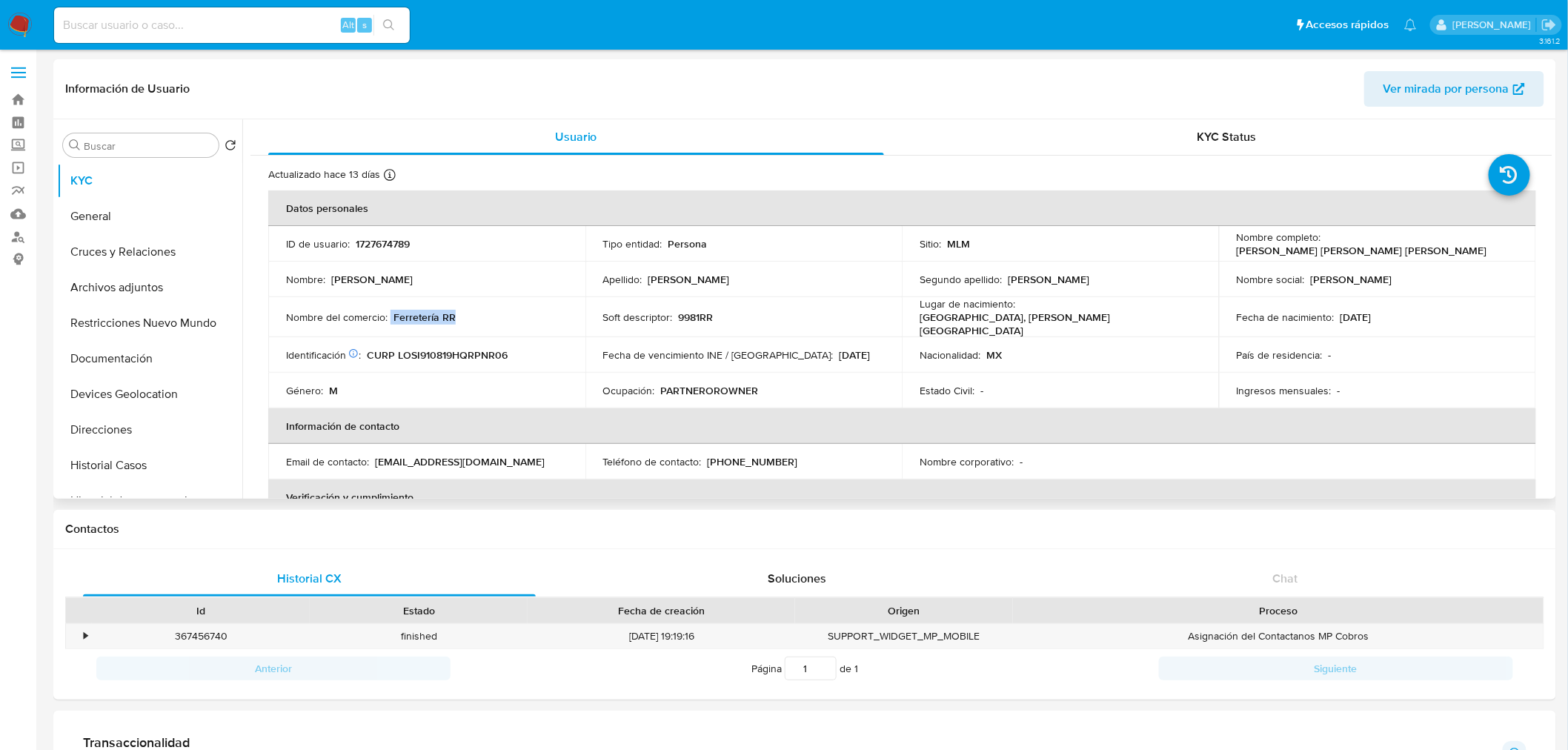
drag, startPoint x: 462, startPoint y: 315, endPoint x: 390, endPoint y: 316, distance: 72.0
click at [390, 316] on div "Nombre del comercio : Ferretería RR" at bounding box center [426, 317] width 282 height 14
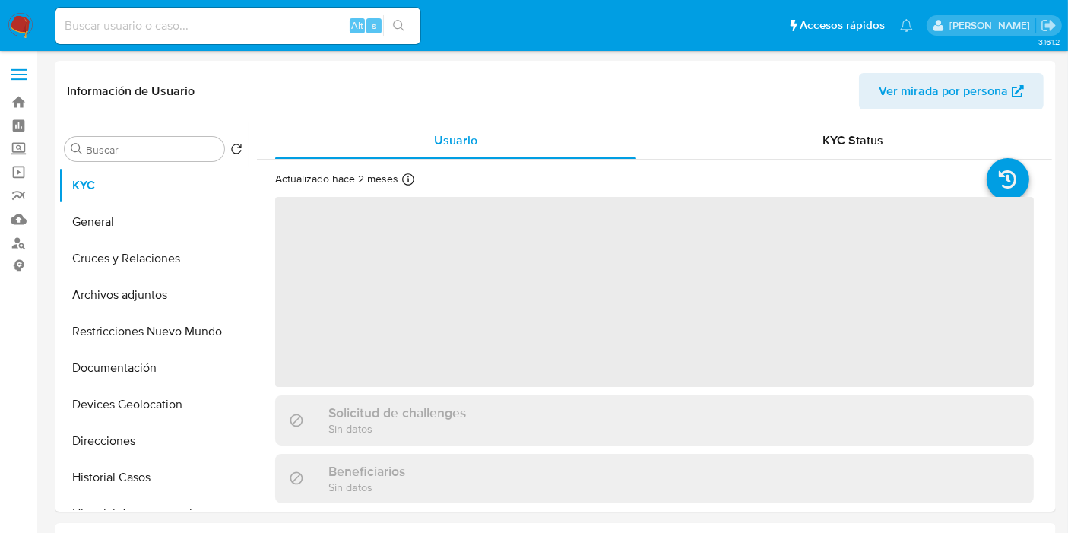
select select "10"
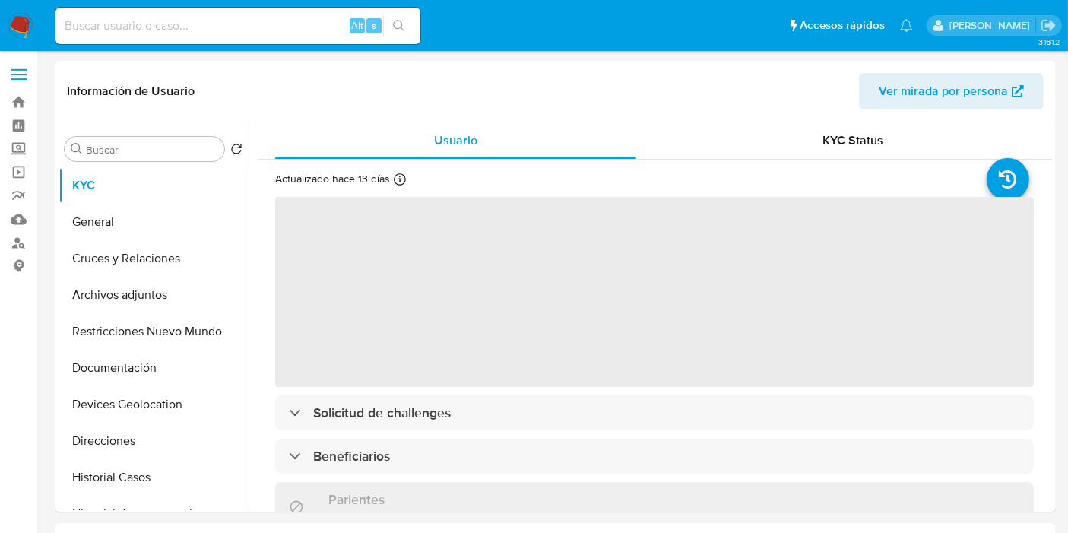
select select "10"
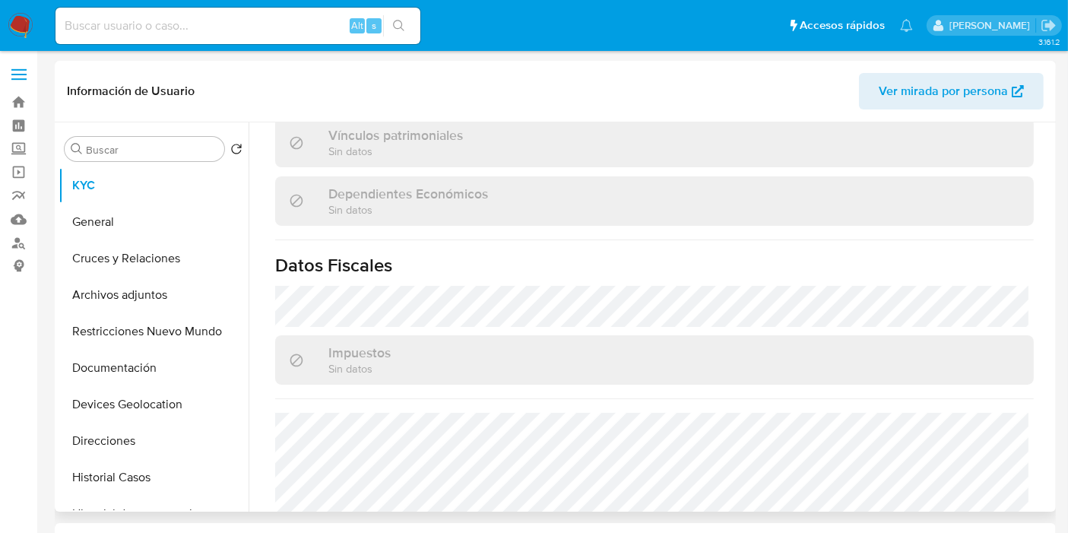
scroll to position [929, 0]
